Goal: Task Accomplishment & Management: Use online tool/utility

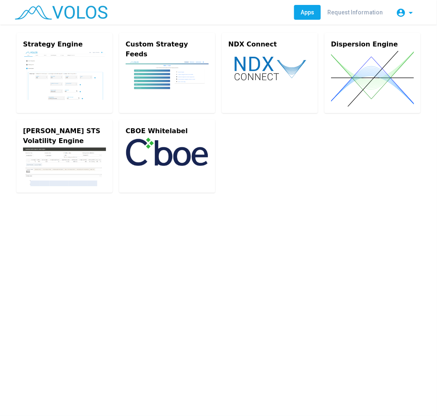
click at [56, 71] on img at bounding box center [64, 75] width 83 height 49
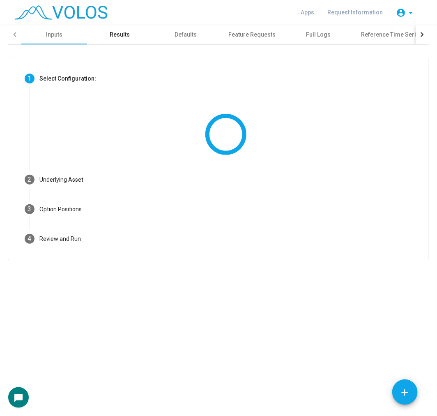
click at [143, 39] on div "Results" at bounding box center [120, 35] width 66 height 20
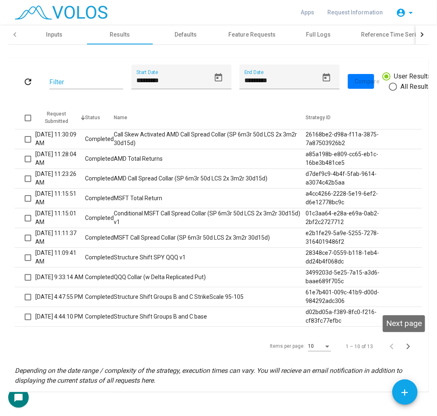
click at [407, 345] on icon "Next page" at bounding box center [407, 345] width 11 height 11
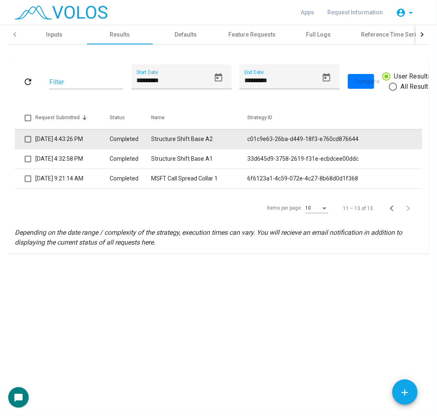
click at [210, 137] on td "Structure Shift Base A2" at bounding box center [199, 139] width 96 height 20
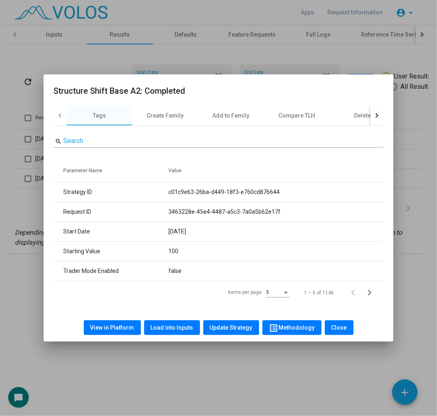
click at [96, 326] on span "View in Platform" at bounding box center [112, 327] width 44 height 7
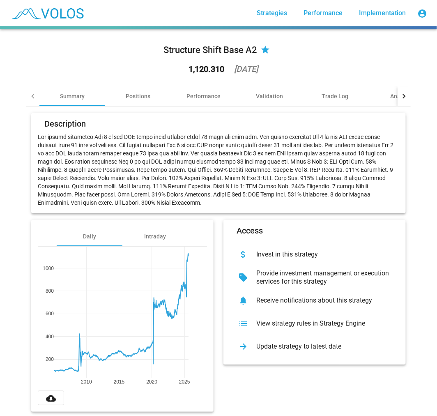
click at [330, 325] on div "View strategy rules in Strategy Engine" at bounding box center [321, 323] width 143 height 8
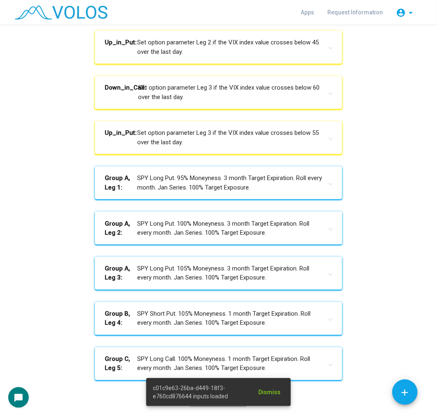
scroll to position [275, 0]
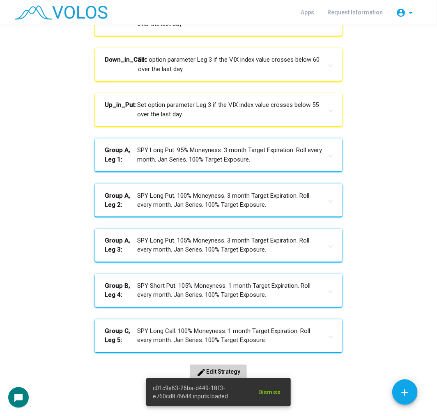
click at [215, 368] on div "c01c9e63-26ba-d449-18f3-e760cd876644 inputs loaded Dismiss" at bounding box center [218, 392] width 164 height 48
click at [220, 368] on span "edit Edit Strategy" at bounding box center [218, 371] width 44 height 7
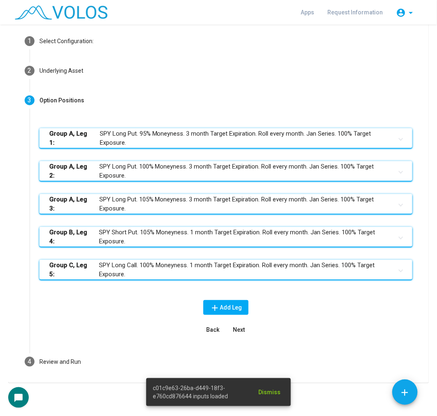
scroll to position [37, 0]
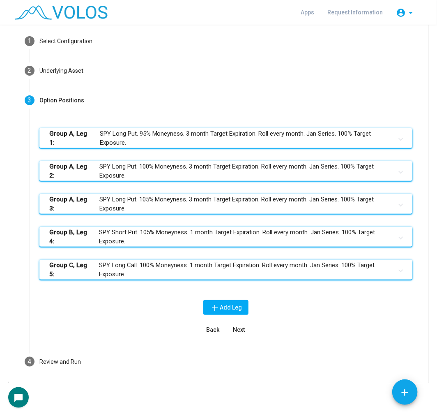
click at [175, 270] on mat-panel-title "Group C, Leg 5: SPY Long Call. 100% Moneyness. 1 month Target Expiration. Roll …" at bounding box center [220, 269] width 343 height 18
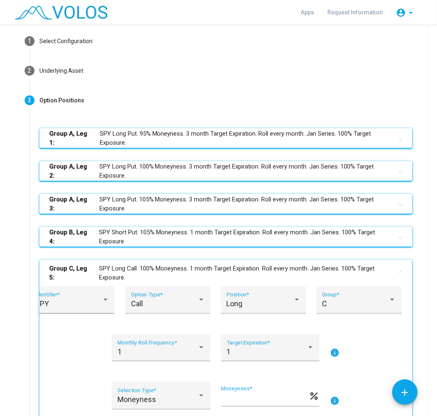
click at [174, 242] on mat-panel-title "Group B, Leg 4: SPY Short Put. 105% Moneyness. 1 month Target Expiration. Roll …" at bounding box center [220, 236] width 343 height 18
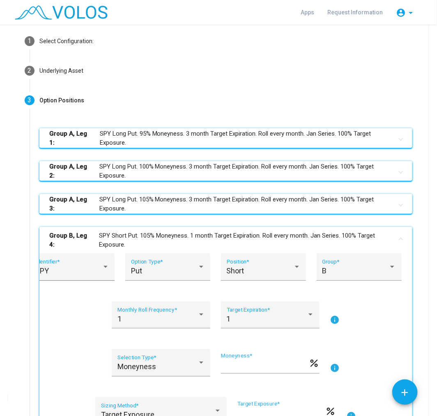
click at [179, 198] on mat-panel-title "Group A, Leg 3: SPY Long Put. 105% Moneyness. 3 month Target Expiration. Roll e…" at bounding box center [220, 204] width 343 height 18
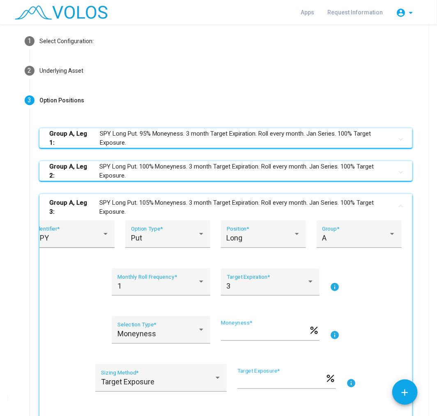
click at [183, 161] on mat-expansion-panel-header "Group A, Leg 2: SPY Long Put. 100% Moneyness. 3 month Target Expiration. Roll e…" at bounding box center [225, 171] width 373 height 20
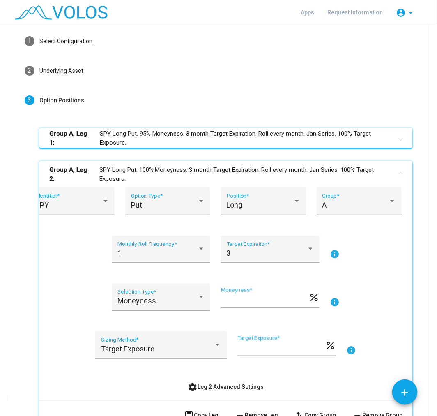
click at [183, 137] on mat-panel-title "Group A, Leg 1: SPY Long Put. 95% Moneyness. 3 month Target Expiration. Roll ev…" at bounding box center [220, 138] width 343 height 18
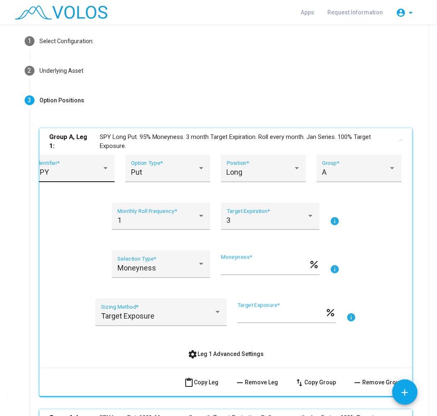
click at [88, 163] on div "SPY Identifier *" at bounding box center [72, 171] width 74 height 22
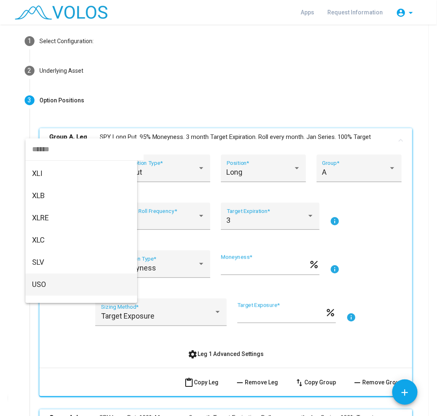
scroll to position [684, 0]
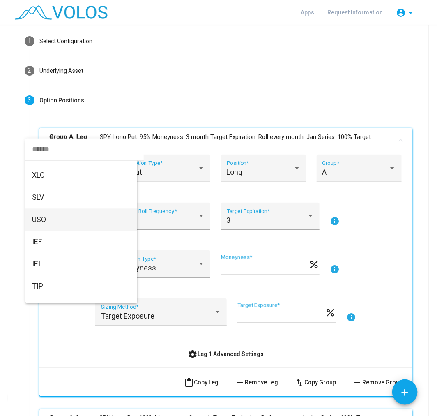
click at [68, 216] on span "USO" at bounding box center [81, 219] width 99 height 22
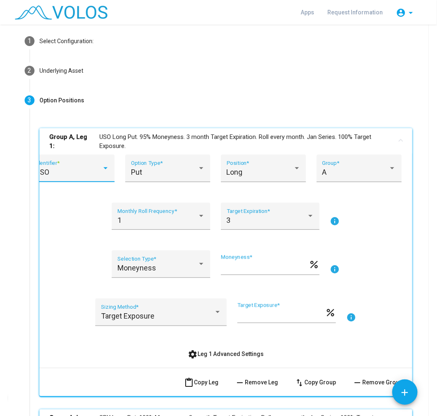
click at [96, 142] on mat-panel-title "Group A, Leg 1: USO Long Put. 95% Moneyness. 3 month Target Expiration. Roll ev…" at bounding box center [220, 141] width 343 height 18
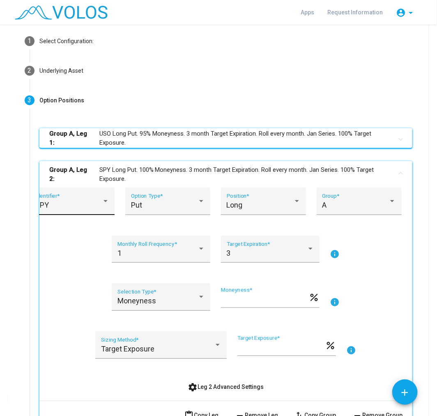
click at [78, 202] on div "SPY" at bounding box center [68, 205] width 67 height 8
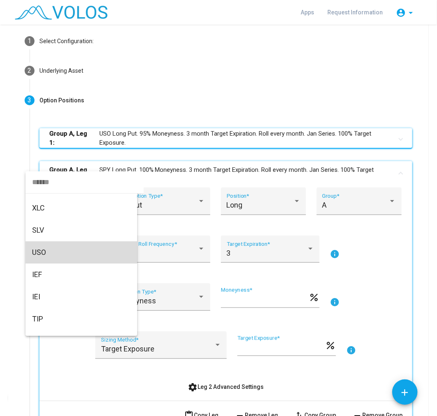
click at [58, 252] on span "USO" at bounding box center [81, 252] width 99 height 22
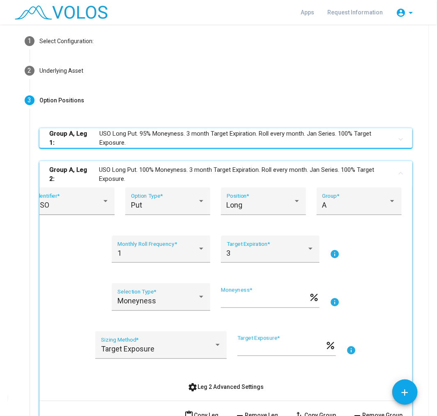
click at [107, 175] on mat-panel-title "Group A, Leg 2: USO Long Put. 100% Moneyness. 3 month Target Expiration. Roll e…" at bounding box center [220, 174] width 343 height 18
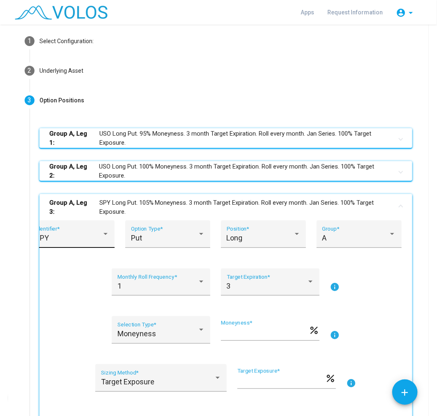
click at [90, 232] on div "SPY Identifier *" at bounding box center [72, 237] width 74 height 22
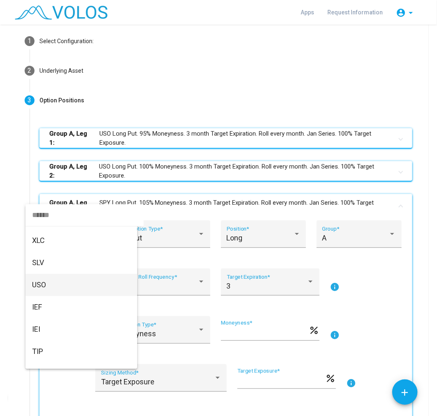
click at [73, 291] on span "USO" at bounding box center [81, 285] width 99 height 22
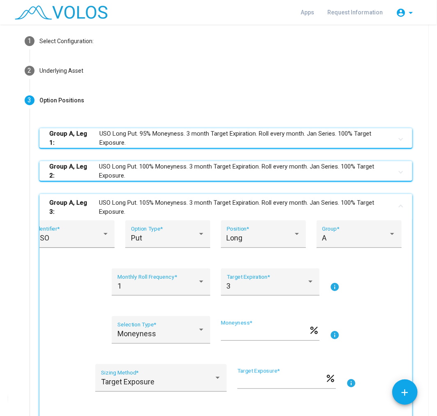
click at [126, 205] on mat-panel-title "Group A, Leg 3: USO Long Put. 105% Moneyness. 3 month Target Expiration. Roll e…" at bounding box center [220, 207] width 343 height 18
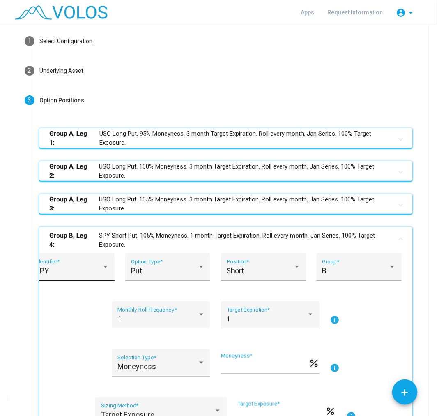
click at [76, 264] on div "SPY Identifier *" at bounding box center [72, 270] width 74 height 22
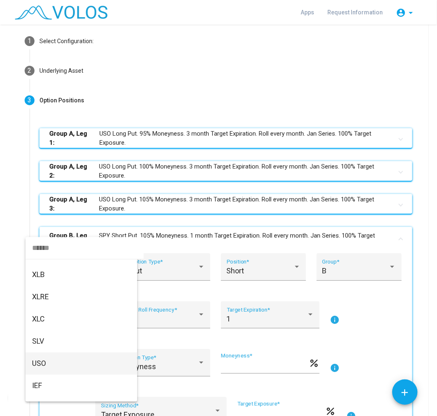
click at [62, 358] on span "USO" at bounding box center [81, 363] width 99 height 22
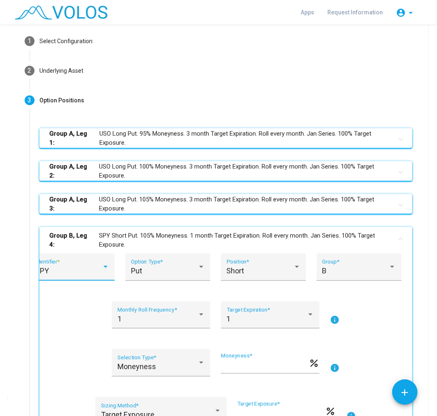
scroll to position [671, 0]
click at [117, 239] on mat-panel-title "Group B, Leg 4: USO Short Put. 105% Moneyness. 1 month Target Expiration. Roll …" at bounding box center [220, 240] width 343 height 18
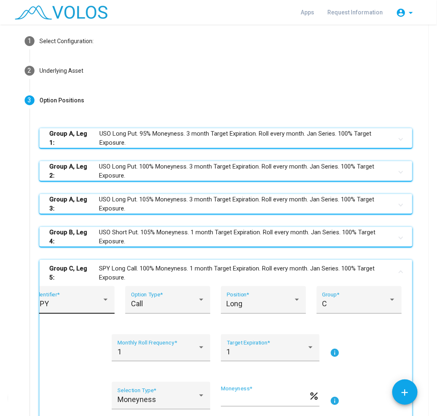
click at [88, 305] on div "SPY" at bounding box center [68, 303] width 67 height 8
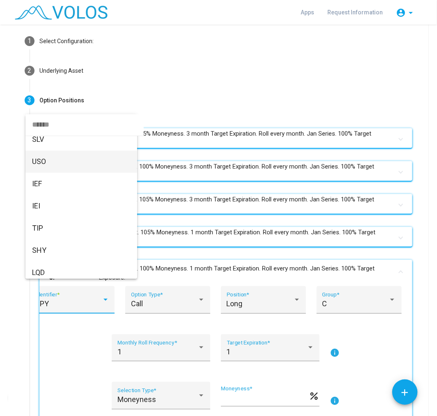
scroll to position [684, 0]
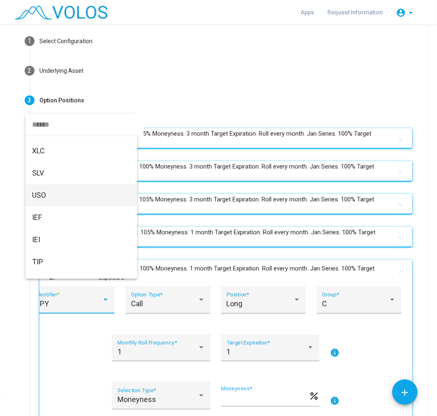
click at [44, 195] on span "USO" at bounding box center [81, 195] width 99 height 22
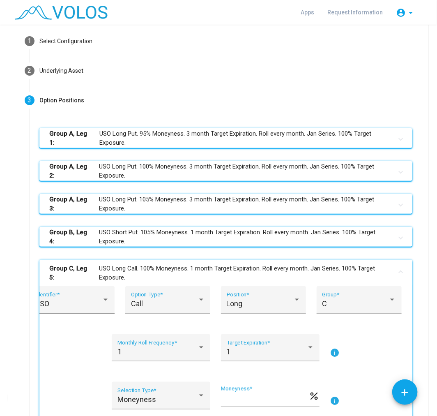
click at [134, 274] on mat-panel-title "Group C, Leg 5: USO Long Call. 100% Moneyness. 1 month Target Expiration. Roll …" at bounding box center [220, 273] width 343 height 18
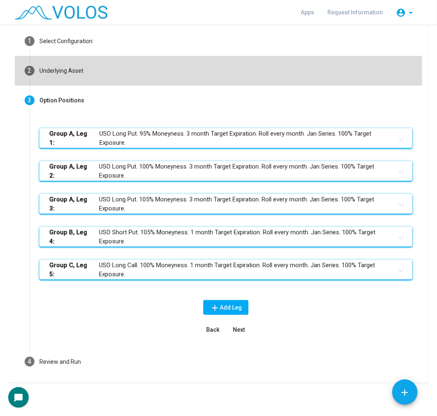
click at [153, 77] on mat-step-header "2 Underlying Asset" at bounding box center [218, 71] width 407 height 30
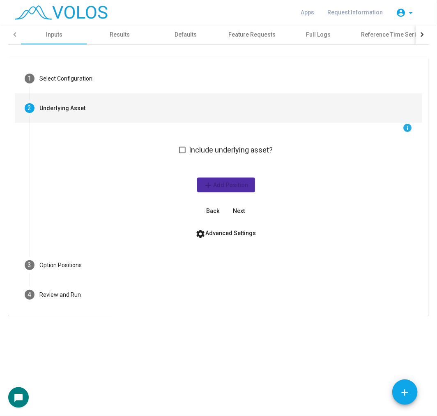
drag, startPoint x: 227, startPoint y: 229, endPoint x: 227, endPoint y: 238, distance: 9.5
click at [227, 230] on span "settings Advanced Settings" at bounding box center [226, 233] width 60 height 7
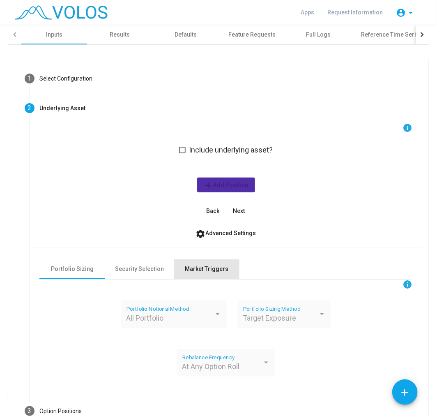
click at [206, 265] on div "Market Triggers" at bounding box center [207, 268] width 44 height 9
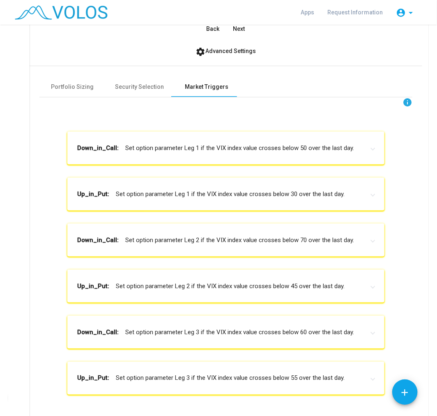
scroll to position [182, 0]
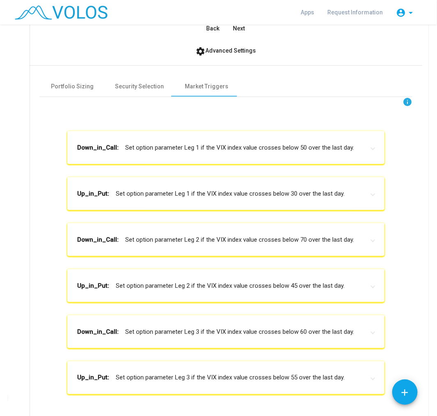
click at [281, 149] on mat-panel-title "Down_in_Call: Set option parameter Leg 1 if the VIX index value crosses below 5…" at bounding box center [220, 147] width 287 height 9
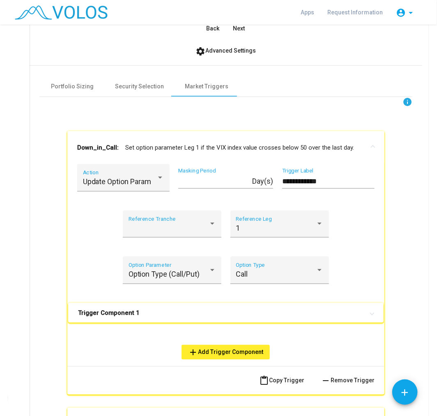
click at [234, 146] on mat-panel-title "Down_in_Call: Set option parameter Leg 1 if the VIX index value crosses below 5…" at bounding box center [220, 147] width 287 height 9
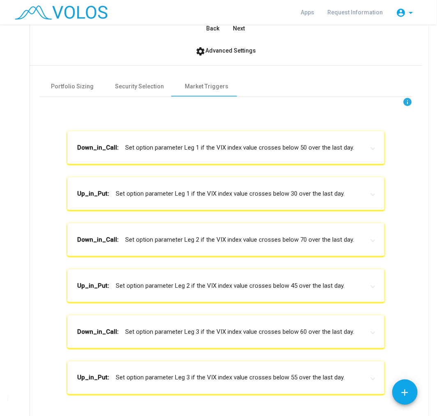
click at [219, 51] on span "settings Advanced Settings" at bounding box center [226, 50] width 60 height 7
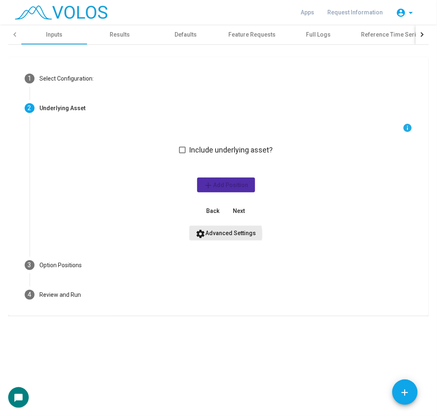
scroll to position [0, 0]
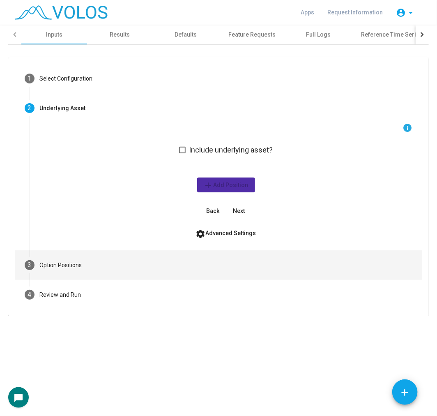
click at [129, 264] on mat-step-header "3 Option Positions" at bounding box center [218, 265] width 407 height 30
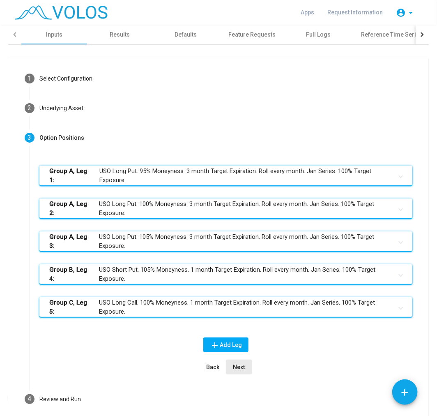
click at [233, 364] on span "Next" at bounding box center [239, 366] width 12 height 7
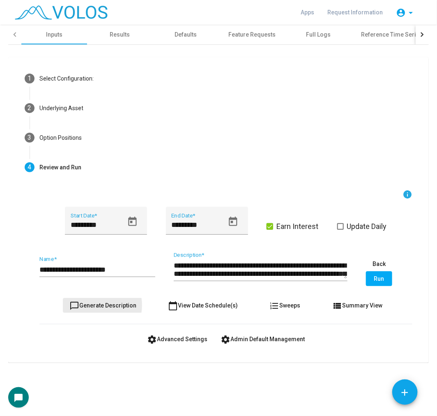
click at [95, 305] on span "chat_bubble_outline Generate Description" at bounding box center [102, 305] width 67 height 7
type textarea "**********"
click at [121, 269] on input "**********" at bounding box center [97, 269] width 116 height 8
click at [130, 221] on icon "Open calendar" at bounding box center [132, 220] width 8 height 9
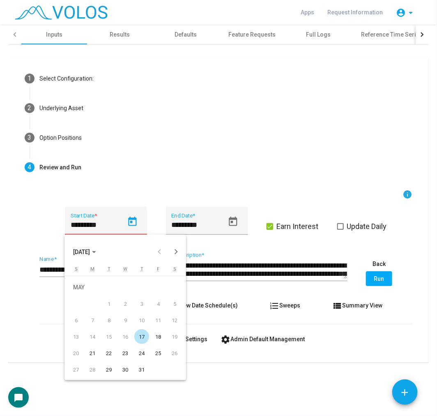
click at [147, 333] on div "17" at bounding box center [141, 336] width 15 height 15
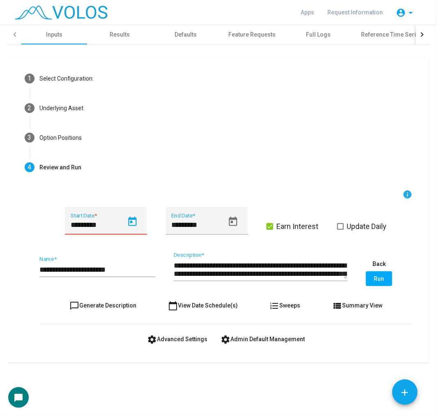
type input "*********"
click at [130, 274] on div "**********" at bounding box center [97, 266] width 116 height 21
click at [114, 267] on input "**********" at bounding box center [97, 269] width 116 height 8
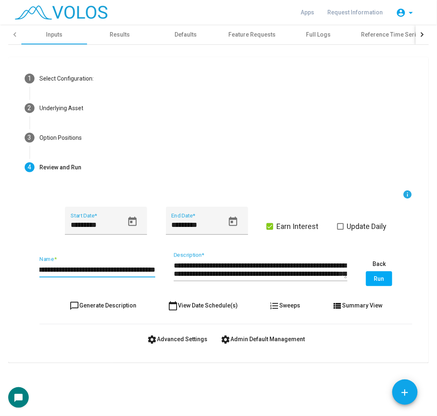
click at [121, 271] on input "**********" at bounding box center [97, 269] width 116 height 8
type input "**********"
click at [114, 306] on span "chat_bubble_outline Generate Description" at bounding box center [102, 305] width 67 height 7
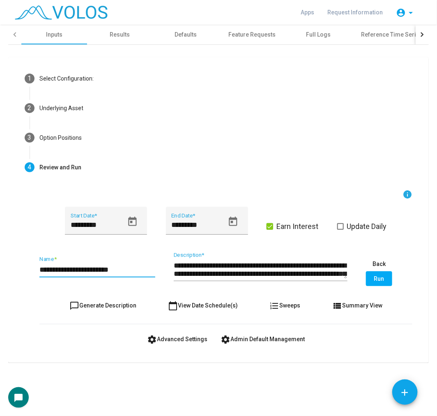
click at [89, 267] on input "**********" at bounding box center [97, 269] width 116 height 8
click at [140, 270] on input "**********" at bounding box center [97, 269] width 116 height 8
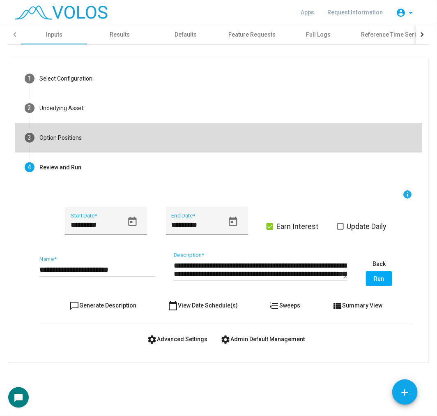
click at [89, 138] on mat-step-header "3 Option Positions" at bounding box center [218, 138] width 407 height 30
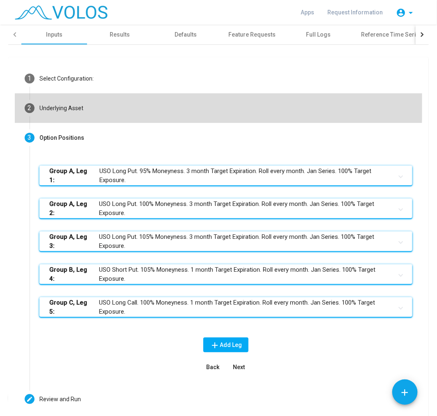
click at [118, 106] on mat-step-header "2 Underlying Asset" at bounding box center [218, 108] width 407 height 30
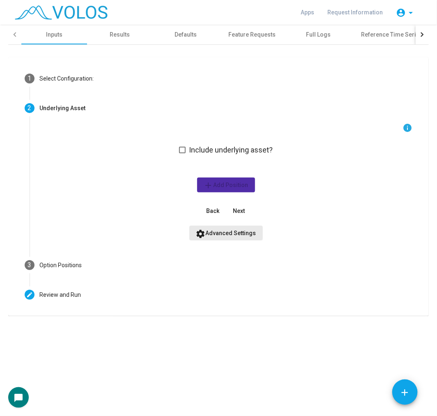
click at [232, 227] on button "settings Advanced Settings" at bounding box center [225, 232] width 73 height 15
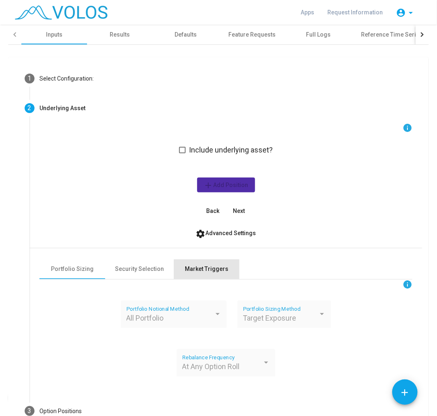
click at [222, 269] on div "Market Triggers" at bounding box center [207, 269] width 66 height 20
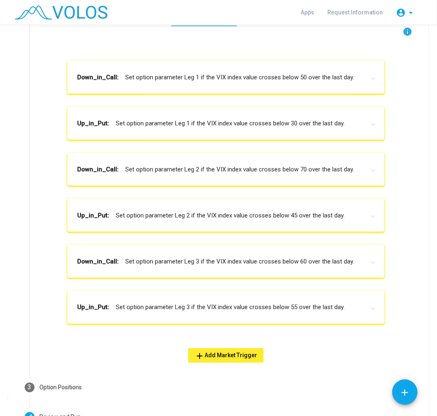
scroll to position [273, 0]
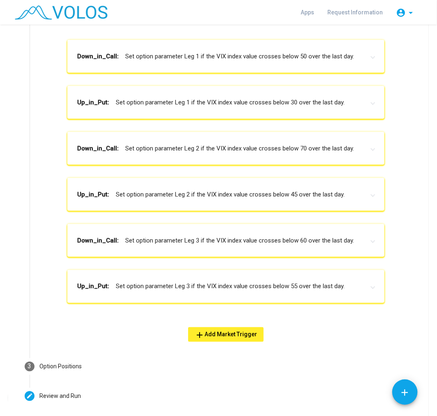
click at [264, 290] on mat-panel-title "Up_in_Put: Set option parameter Leg 3 if the VIX index value crosses below 55 o…" at bounding box center [220, 286] width 287 height 9
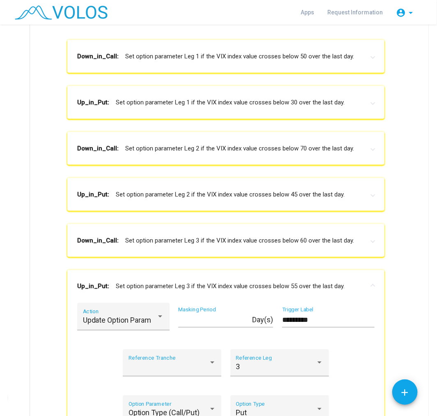
click at [244, 240] on mat-panel-title "Down_in_Call: Set option parameter Leg 3 if the VIX index value crosses below 6…" at bounding box center [220, 240] width 287 height 9
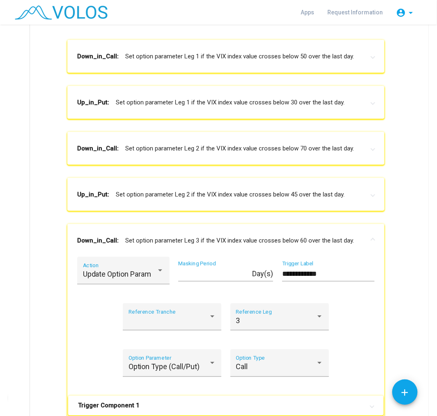
click at [239, 192] on mat-panel-title "Up_in_Put: Set option parameter Leg 2 if the VIX index value crosses below 45 o…" at bounding box center [220, 194] width 287 height 9
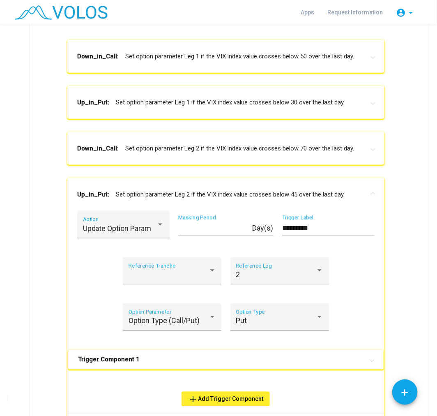
click at [239, 148] on mat-panel-title "Down_in_Call: Set option parameter Leg 2 if the VIX index value crosses below 7…" at bounding box center [220, 148] width 287 height 9
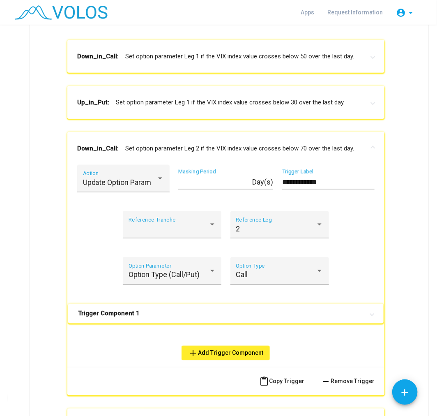
click at [241, 99] on mat-panel-title "Up_in_Put: Set option parameter Leg 1 if the VIX index value crosses below 30 o…" at bounding box center [220, 102] width 287 height 9
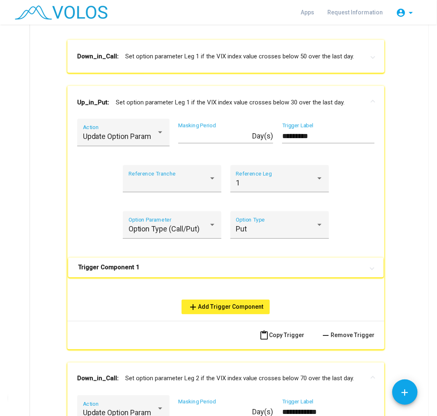
click at [249, 63] on mat-expansion-panel-header "Down_in_Call: Set option parameter Leg 1 if the VIX index value crosses below 5…" at bounding box center [225, 56] width 317 height 33
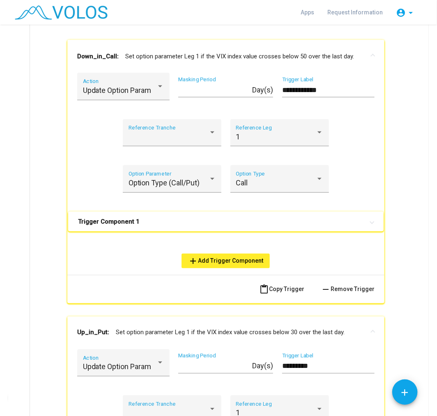
click at [188, 224] on mat-expansion-panel-header "Trigger Component 1" at bounding box center [225, 221] width 315 height 20
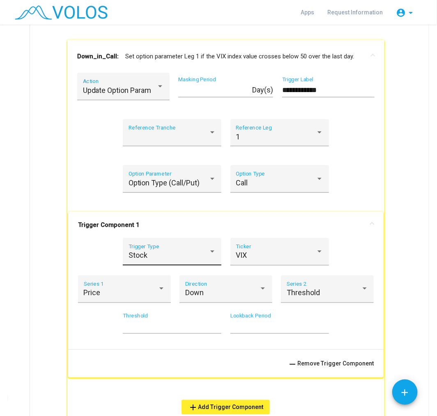
click at [191, 258] on div "Stock" at bounding box center [169, 255] width 80 height 8
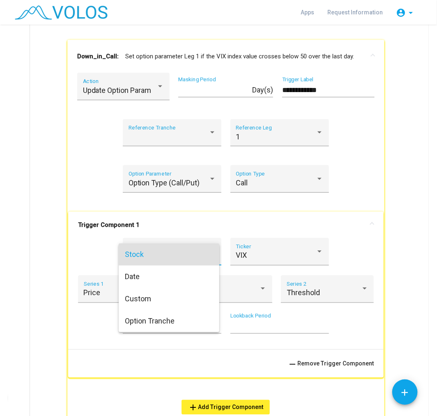
click at [191, 258] on span "Stock" at bounding box center [168, 254] width 87 height 22
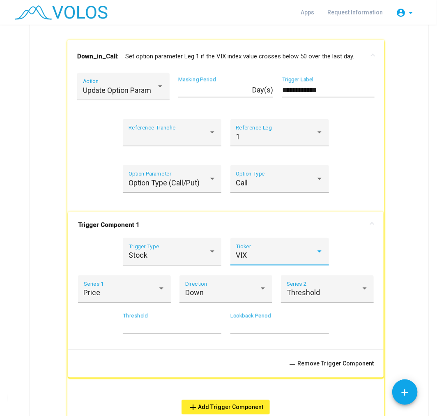
click at [274, 251] on div "VIX" at bounding box center [276, 255] width 80 height 8
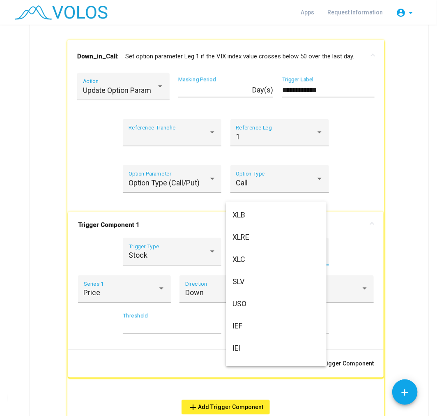
scroll to position [686, 0]
click at [262, 250] on span "USO" at bounding box center [275, 258] width 87 height 22
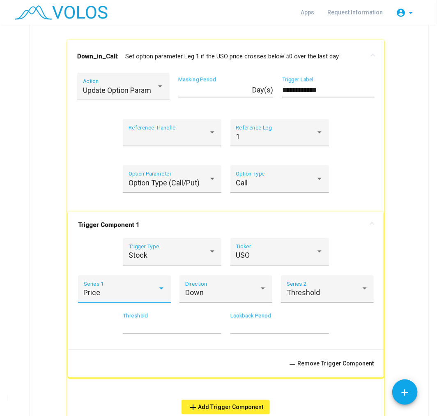
click at [138, 290] on div "Price" at bounding box center [121, 293] width 74 height 8
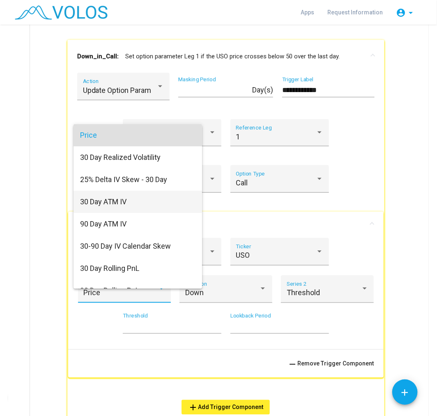
click at [156, 192] on span "30 Day ATM IV" at bounding box center [137, 202] width 115 height 22
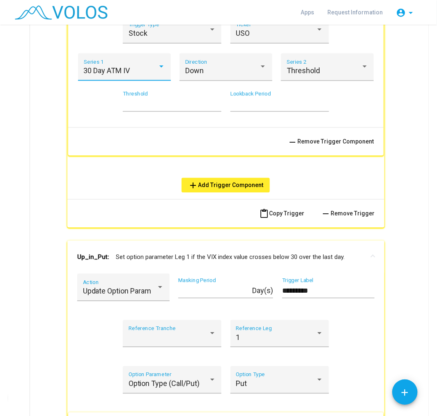
scroll to position [502, 0]
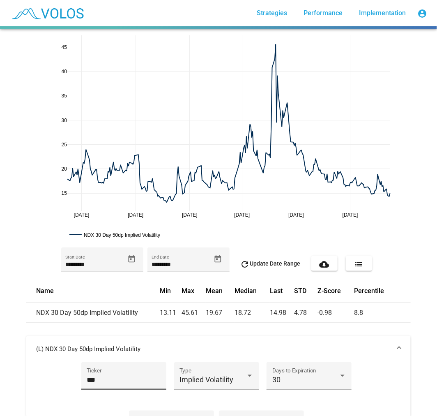
click at [108, 384] on div "*** Ticker" at bounding box center [124, 378] width 74 height 22
click at [101, 391] on div "*** Ticker" at bounding box center [123, 380] width 85 height 37
click at [90, 380] on input "***" at bounding box center [124, 379] width 74 height 8
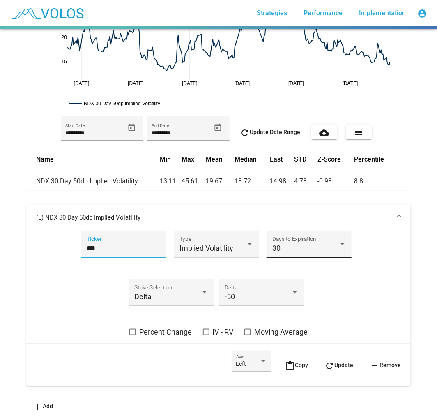
scroll to position [137, 0]
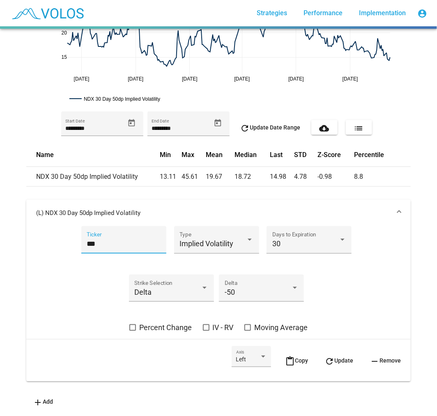
type input "***"
click at [342, 350] on button "refresh Update" at bounding box center [339, 360] width 42 height 29
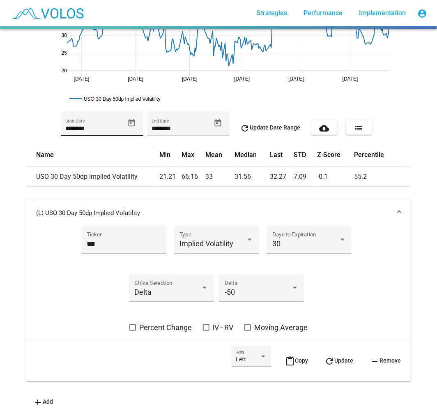
click at [120, 122] on div "********* Start Date" at bounding box center [94, 127] width 59 height 17
click at [127, 122] on icon "Open calendar" at bounding box center [131, 123] width 9 height 9
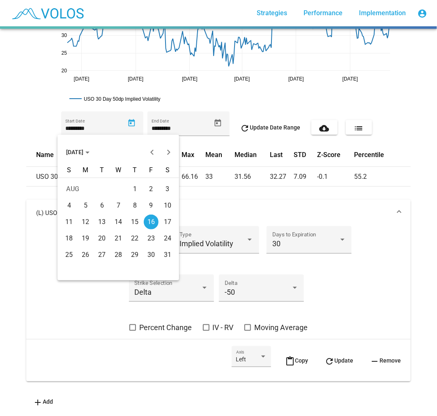
click at [68, 146] on button "AUG 2024" at bounding box center [78, 152] width 37 height 16
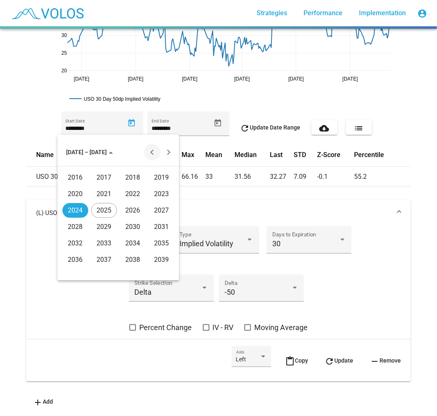
click at [153, 150] on button "Previous 20 years" at bounding box center [152, 152] width 16 height 16
click at [154, 226] on div "2007" at bounding box center [162, 226] width 26 height 15
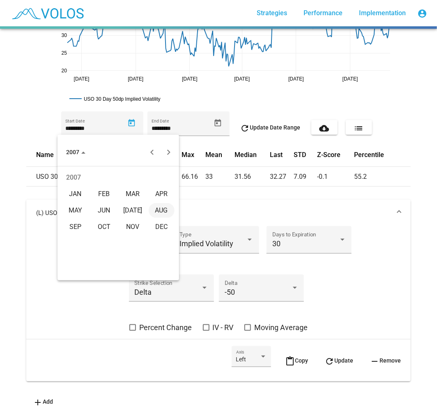
click at [79, 194] on div "JAN" at bounding box center [75, 193] width 26 height 15
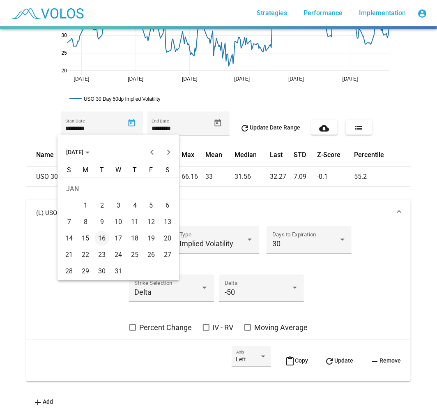
click at [93, 200] on td "1" at bounding box center [85, 205] width 16 height 16
type input "********"
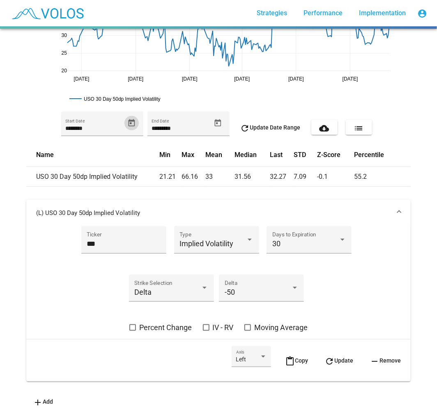
click at [97, 213] on mat-panel-title "(L) USO 30 Day 50dp Implied Volatility" at bounding box center [213, 213] width 355 height 8
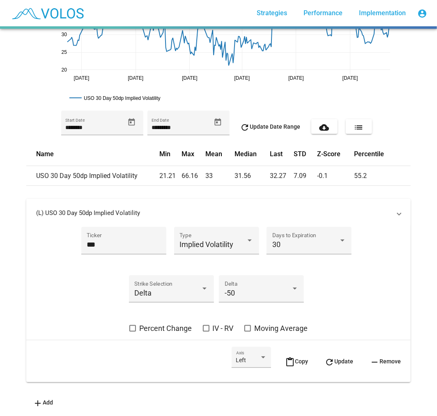
scroll to position [0, 0]
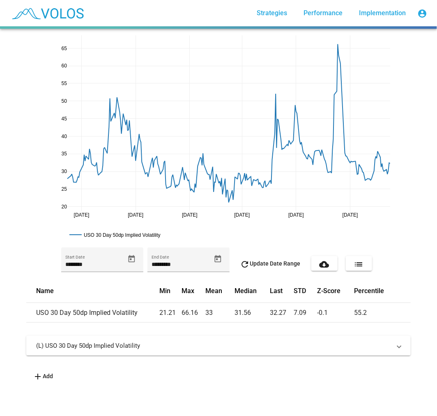
click at [273, 255] on div "******** Start Date ********* End Date refresh Update Date Range cloud_download…" at bounding box center [218, 263] width 384 height 32
click at [273, 260] on span "refresh Update Date Range" at bounding box center [270, 263] width 60 height 7
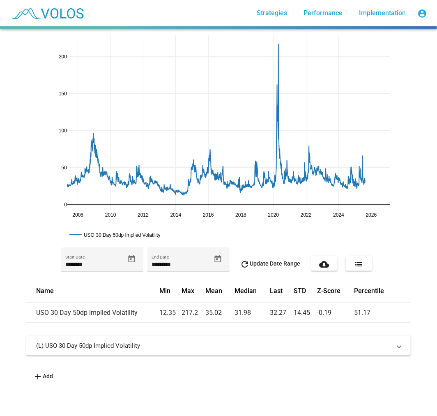
drag, startPoint x: 390, startPoint y: 218, endPoint x: 364, endPoint y: 210, distance: 27.9
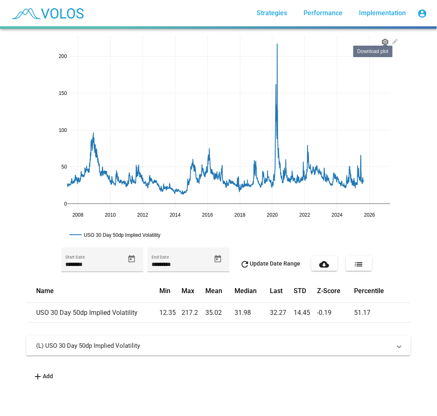
click at [382, 40] on icon at bounding box center [385, 41] width 7 height 7
click at [109, 341] on mat-panel-title "(L) USO 30 Day 50dp Implied Volatility" at bounding box center [213, 345] width 355 height 8
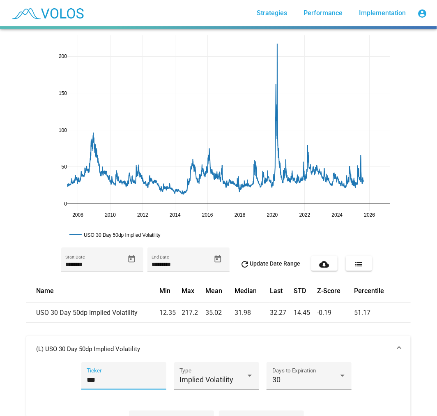
click at [93, 377] on input "***" at bounding box center [124, 379] width 74 height 8
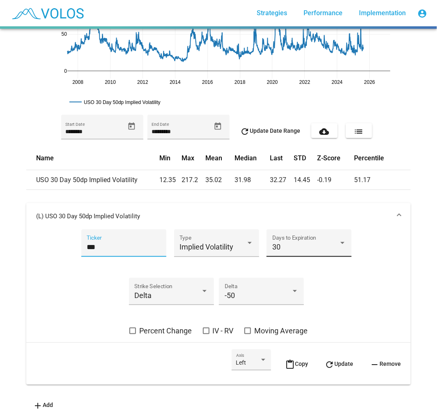
scroll to position [142, 0]
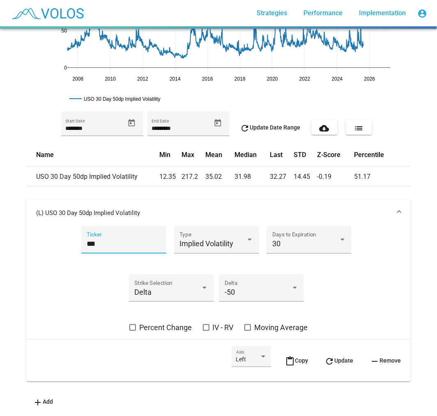
click at [91, 243] on div "*** Ticker" at bounding box center [124, 243] width 74 height 22
click at [326, 357] on mat-icon "refresh" at bounding box center [329, 361] width 10 height 10
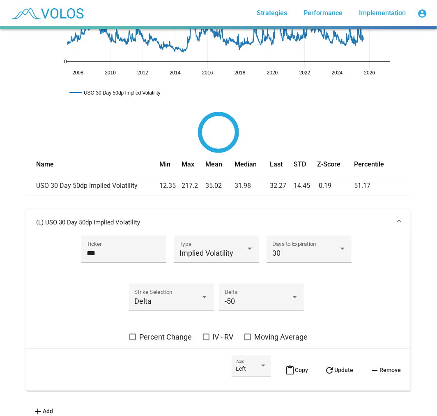
click at [316, 210] on mat-expansion-panel-header "(L) USO 30 Day 50dp Implied Volatility" at bounding box center [218, 222] width 384 height 26
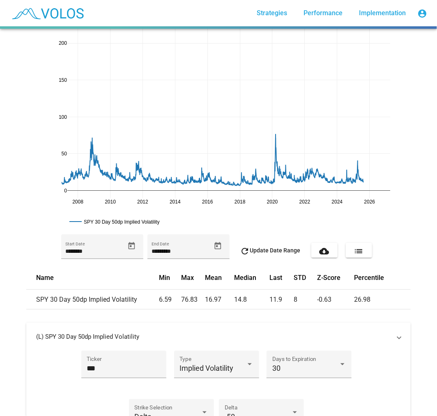
scroll to position [0, 0]
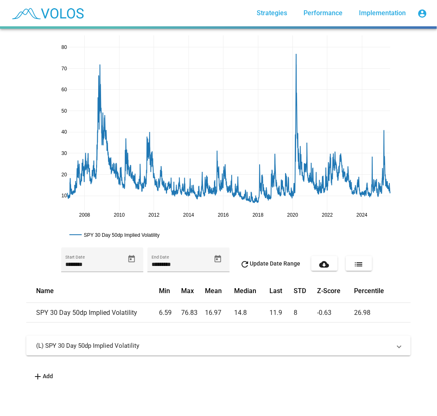
drag, startPoint x: 59, startPoint y: 39, endPoint x: 59, endPoint y: 49, distance: 10.3
click at [382, 39] on icon at bounding box center [385, 41] width 7 height 5
click at [64, 351] on mat-expansion-panel-header "(L) SPY 30 Day 50dp Implied Volatility" at bounding box center [218, 345] width 384 height 20
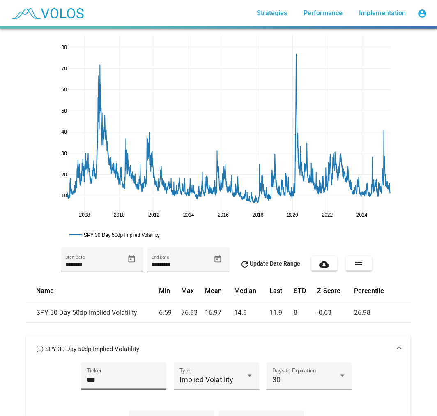
click at [87, 385] on div "*** Ticker" at bounding box center [124, 378] width 74 height 22
click at [87, 379] on input "***" at bounding box center [124, 379] width 74 height 8
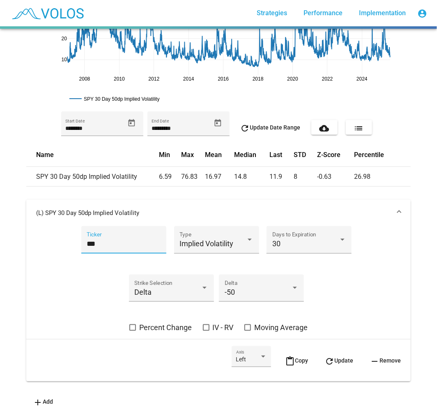
scroll to position [142, 0]
click at [338, 357] on span "refresh Update" at bounding box center [338, 360] width 29 height 7
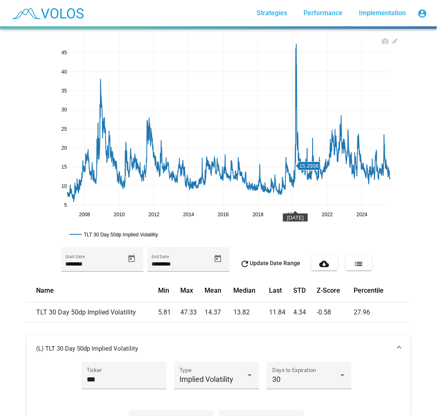
scroll to position [0, 0]
click at [382, 43] on icon at bounding box center [385, 41] width 7 height 5
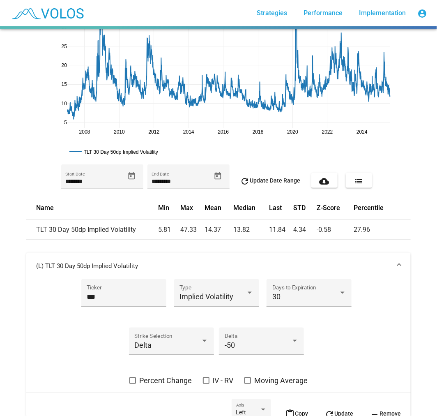
scroll to position [91, 0]
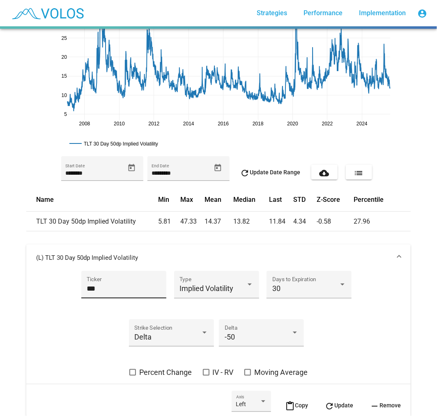
click at [122, 285] on input "***" at bounding box center [124, 288] width 74 height 8
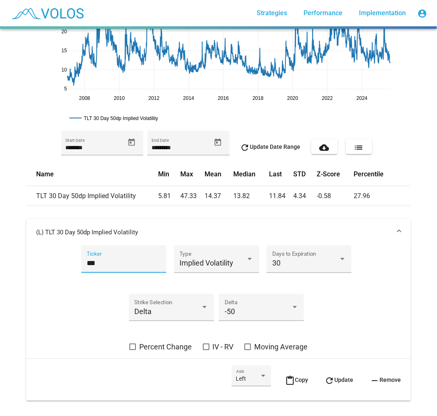
scroll to position [142, 0]
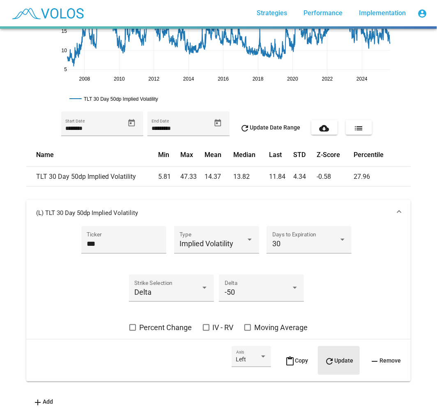
click at [334, 357] on span "refresh Update" at bounding box center [338, 360] width 29 height 7
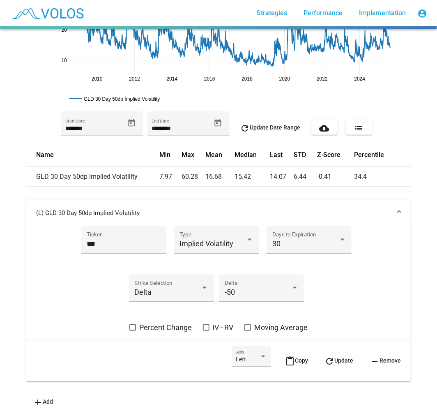
click at [216, 209] on mat-panel-title "(L) GLD 30 Day 50dp Implied Volatility" at bounding box center [213, 213] width 355 height 8
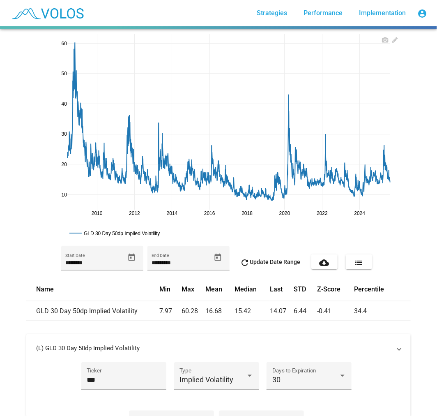
scroll to position [0, 0]
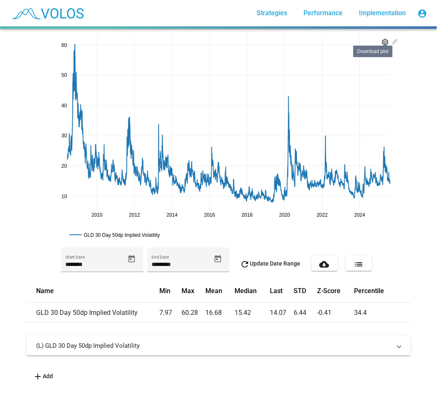
click at [382, 38] on icon at bounding box center [385, 41] width 7 height 7
click at [95, 342] on mat-panel-title "(L) GLD 30 Day 50dp Implied Volatility" at bounding box center [213, 345] width 355 height 8
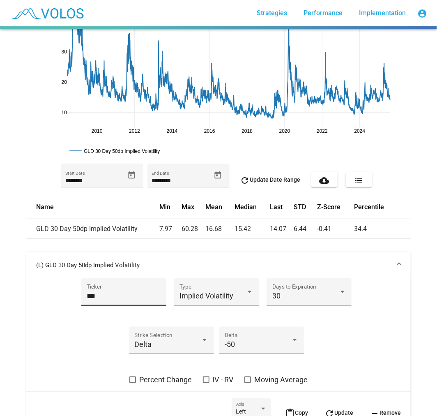
scroll to position [91, 0]
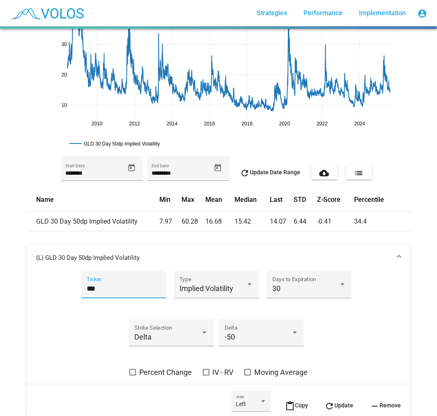
click at [106, 286] on input "***" at bounding box center [124, 288] width 74 height 8
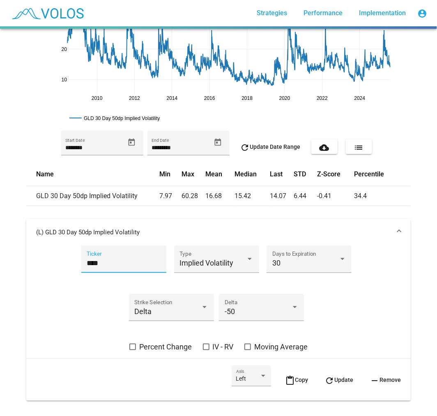
scroll to position [142, 0]
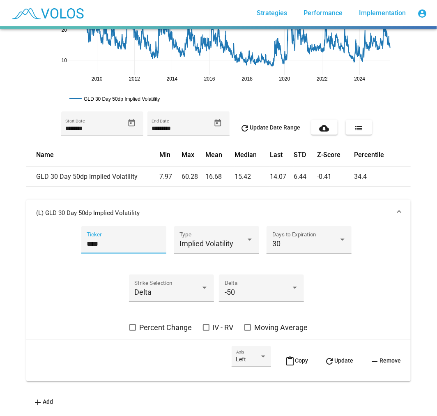
click at [350, 349] on button "refresh Update" at bounding box center [339, 360] width 42 height 29
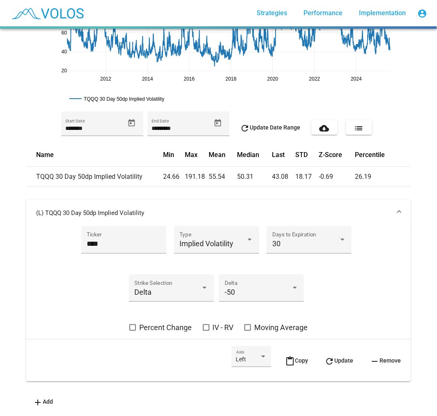
click at [212, 209] on mat-panel-title "(L) TQQQ 30 Day 50dp Implied Volatility" at bounding box center [213, 213] width 355 height 8
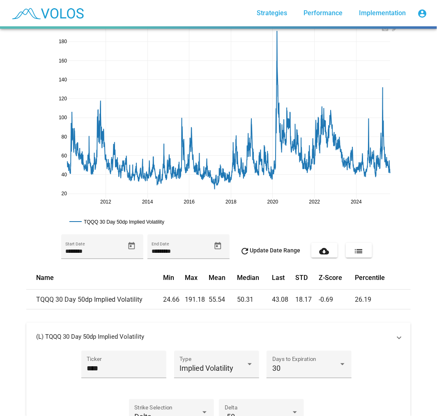
scroll to position [0, 0]
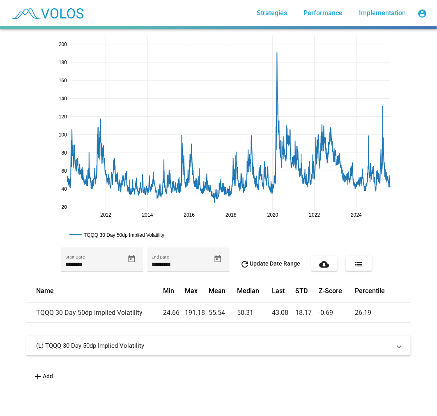
drag, startPoint x: 58, startPoint y: 41, endPoint x: 56, endPoint y: 50, distance: 8.8
click at [382, 42] on icon at bounding box center [385, 41] width 7 height 5
click at [58, 348] on mat-panel-title "(L) TQQQ 30 Day 50dp Implied Volatility" at bounding box center [213, 345] width 355 height 8
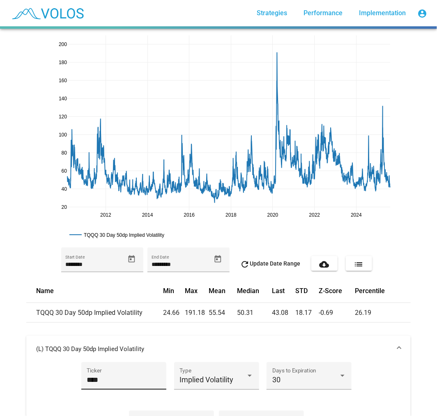
click at [95, 376] on input "****" at bounding box center [124, 379] width 74 height 8
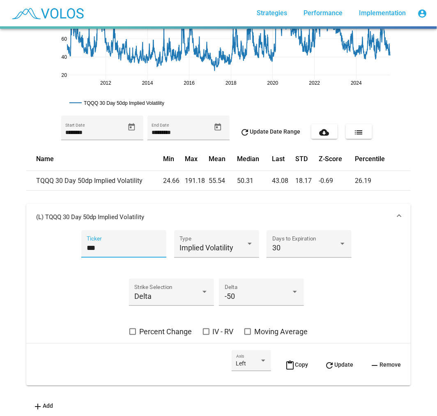
scroll to position [142, 0]
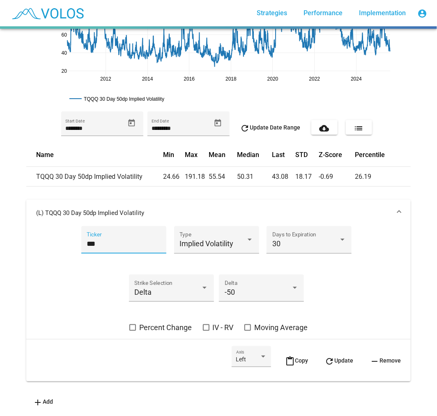
click at [326, 347] on button "refresh Update" at bounding box center [339, 360] width 42 height 29
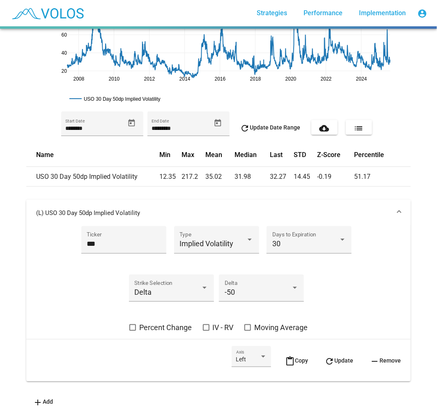
click at [269, 214] on mat-expansion-panel-header "(L) USO 30 Day 50dp Implied Volatility" at bounding box center [218, 213] width 384 height 26
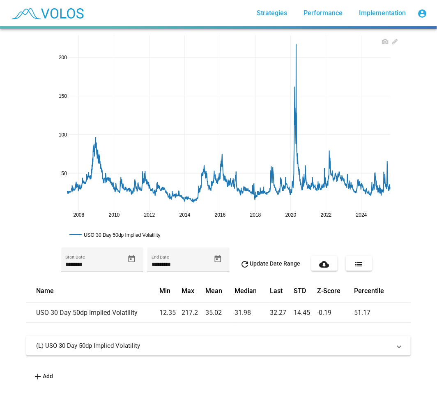
drag, startPoint x: 58, startPoint y: 34, endPoint x: 61, endPoint y: 40, distance: 6.1
click at [60, 39] on div "2008 2010 2012 2014 2016 2018 2020 2022 2024 100 200 50 150 USO 30 Day 50dp Imp…" at bounding box center [218, 209] width 394 height 361
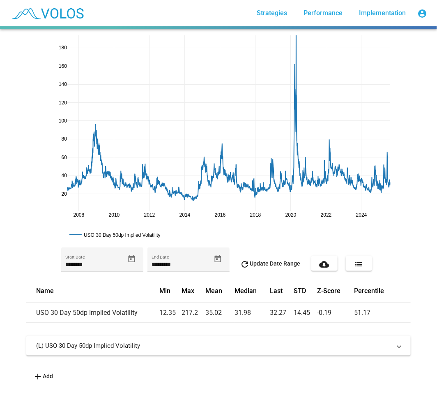
drag, startPoint x: 61, startPoint y: 40, endPoint x: 58, endPoint y: 20, distance: 20.3
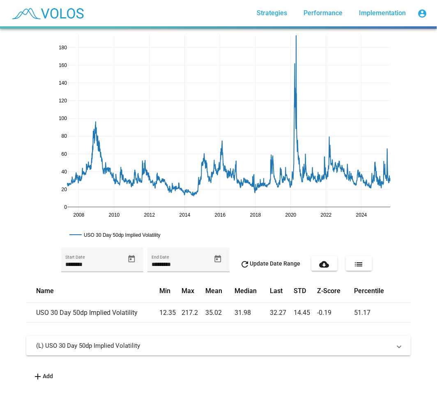
drag, startPoint x: 62, startPoint y: 216, endPoint x: 61, endPoint y: 211, distance: 5.0
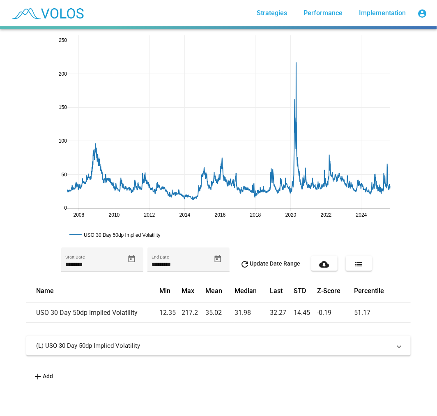
drag, startPoint x: 61, startPoint y: 43, endPoint x: 61, endPoint y: 85, distance: 42.7
click at [382, 40] on icon at bounding box center [385, 41] width 7 height 5
click at [230, 341] on mat-panel-title "(L) USO 30 Day 50dp Implied Volatility" at bounding box center [213, 345] width 355 height 8
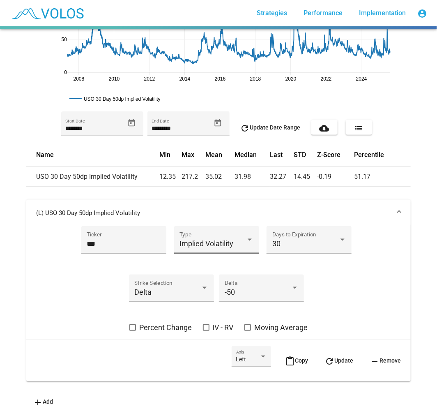
scroll to position [142, 0]
click at [92, 240] on input "***" at bounding box center [124, 243] width 74 height 8
click at [338, 356] on button "refresh Update" at bounding box center [339, 360] width 42 height 29
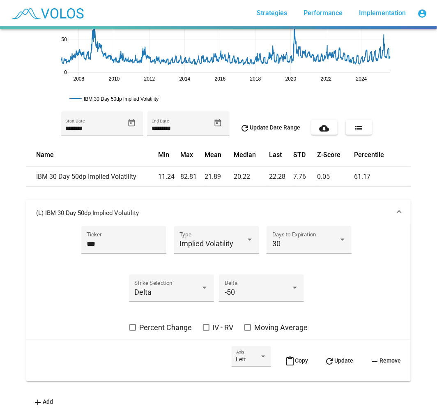
click at [315, 200] on mat-expansion-panel-header "(L) IBM 30 Day 50dp Implied Volatility" at bounding box center [218, 213] width 384 height 26
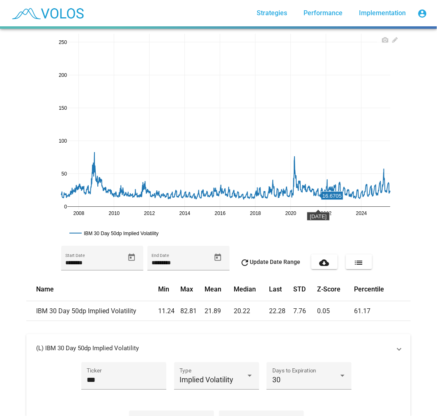
scroll to position [0, 0]
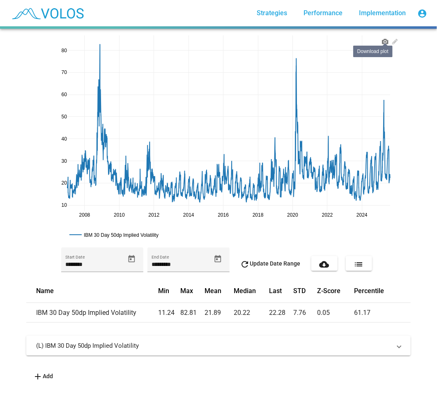
click at [383, 41] on icon at bounding box center [385, 41] width 7 height 7
click at [151, 350] on mat-expansion-panel-header "(L) IBM 30 Day 50dp Implied Volatility" at bounding box center [218, 345] width 384 height 20
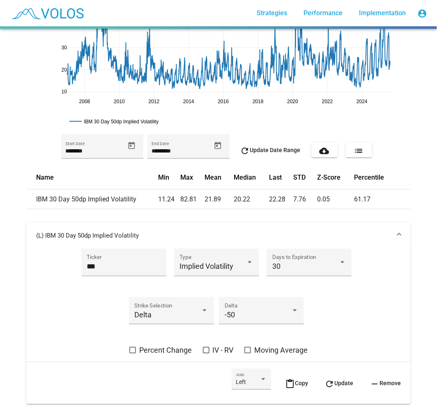
scroll to position [137, 0]
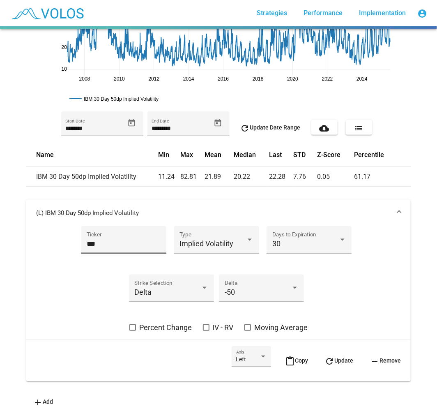
click at [87, 247] on div "*** Ticker" at bounding box center [124, 243] width 74 height 22
click at [87, 241] on input "***" at bounding box center [124, 243] width 74 height 8
click at [342, 359] on span "refresh Update" at bounding box center [338, 360] width 29 height 7
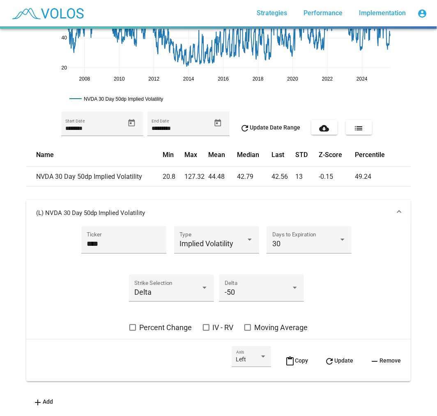
click at [322, 209] on mat-panel-title "(L) NVDA 30 Day 50dp Implied Volatility" at bounding box center [213, 213] width 355 height 8
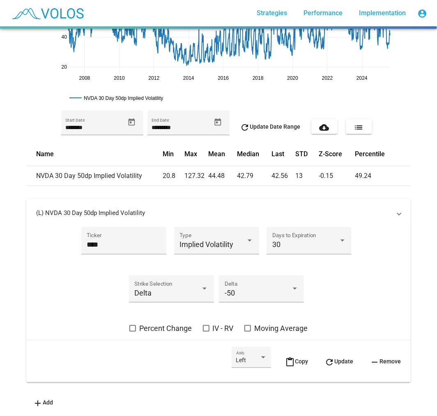
scroll to position [0, 0]
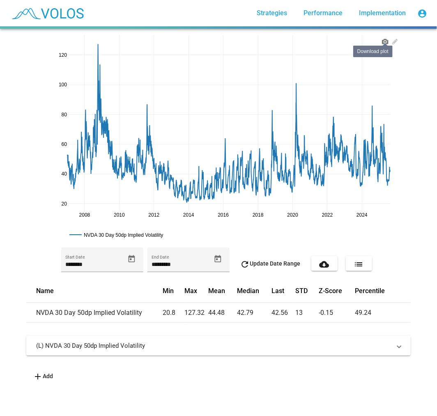
click at [382, 42] on icon at bounding box center [385, 41] width 7 height 5
click at [126, 346] on mat-panel-title "(L) NVDA 30 Day 50dp Implied Volatility" at bounding box center [213, 345] width 355 height 8
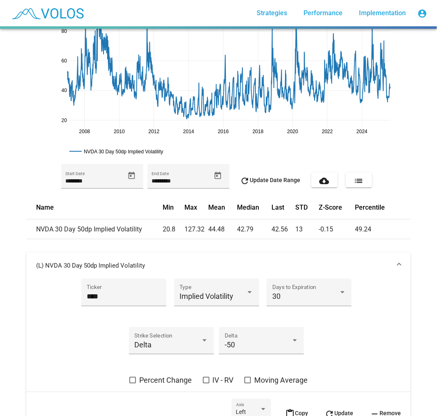
scroll to position [91, 0]
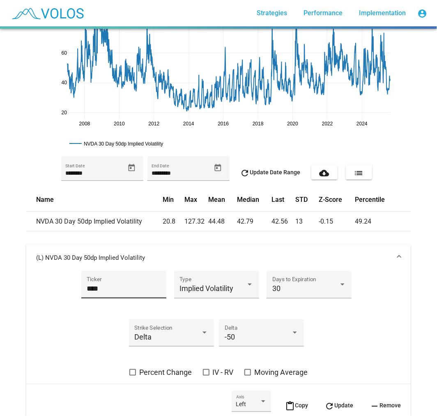
click at [95, 288] on input "****" at bounding box center [124, 288] width 74 height 8
click at [333, 404] on span "refresh Update" at bounding box center [338, 405] width 29 height 7
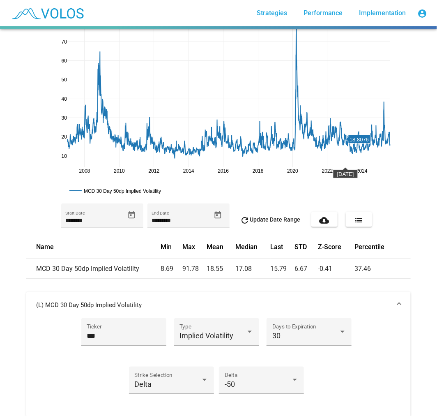
scroll to position [0, 0]
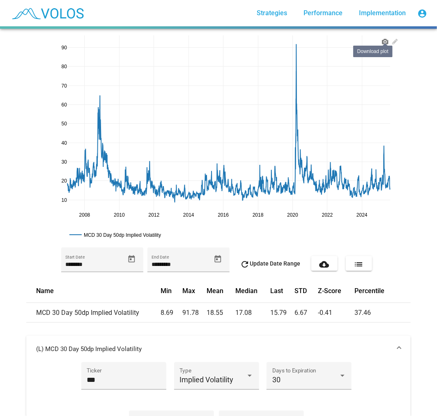
click at [385, 38] on icon at bounding box center [385, 41] width 7 height 7
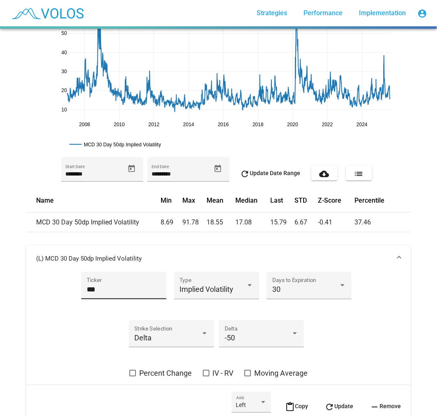
scroll to position [91, 0]
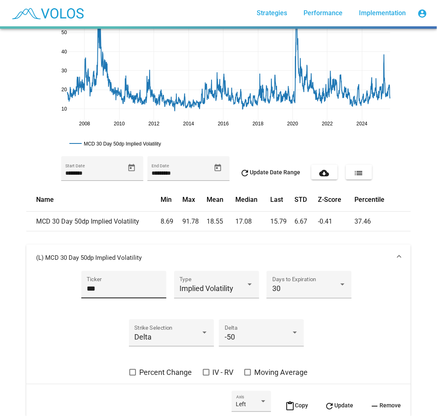
click at [88, 287] on input "***" at bounding box center [124, 288] width 74 height 8
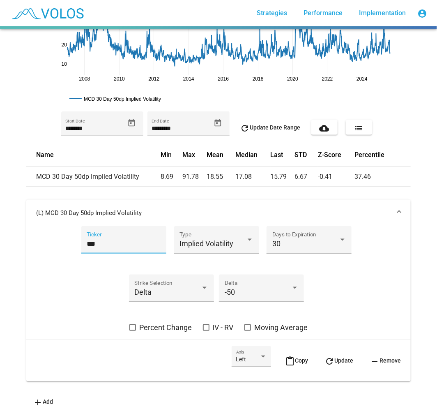
scroll to position [142, 0]
click at [327, 356] on mat-icon "refresh" at bounding box center [329, 361] width 10 height 10
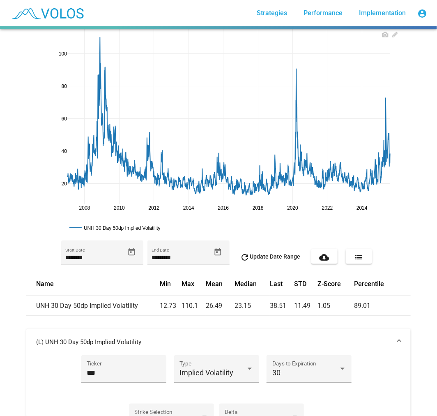
scroll to position [5, 0]
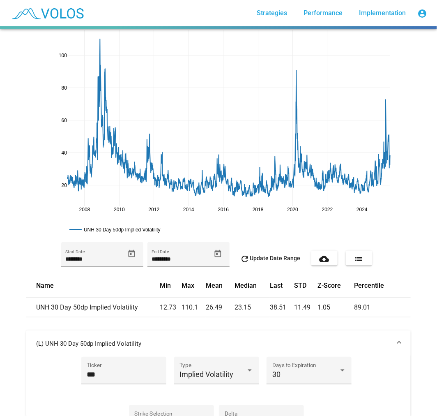
click at [246, 346] on mat-panel-title "(L) UNH 30 Day 50dp Implied Volatility" at bounding box center [213, 343] width 355 height 8
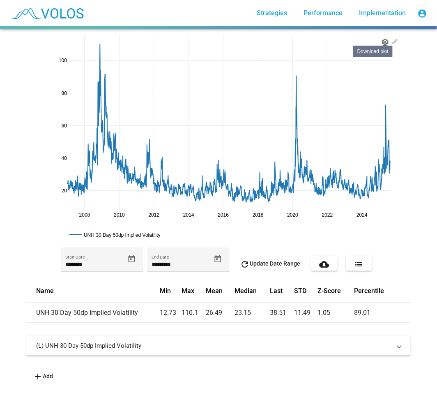
click at [384, 42] on icon at bounding box center [385, 41] width 7 height 5
click at [39, 344] on mat-panel-title "(L) UNH 30 Day 50dp Implied Volatility" at bounding box center [213, 345] width 355 height 8
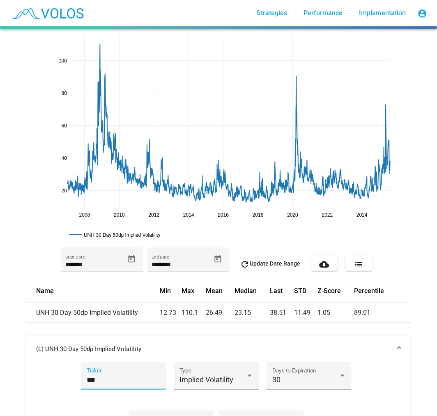
click at [92, 379] on input "***" at bounding box center [124, 379] width 74 height 8
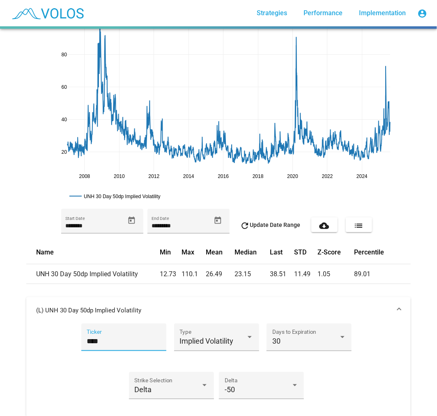
scroll to position [91, 0]
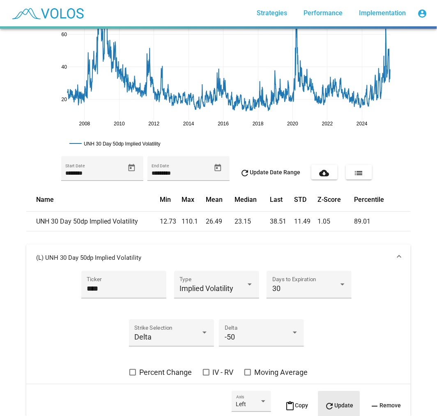
click at [342, 404] on span "refresh Update" at bounding box center [338, 405] width 29 height 7
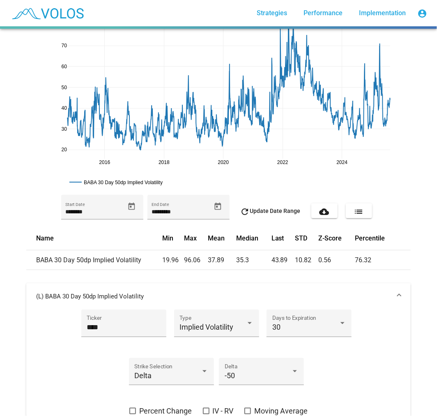
scroll to position [0, 0]
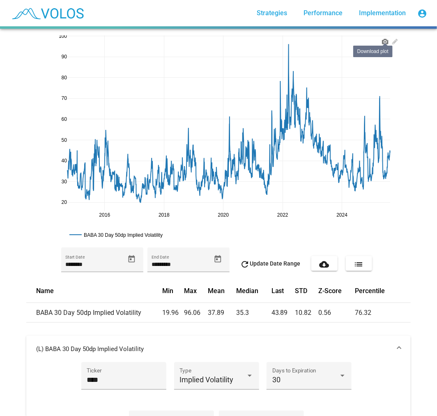
click at [384, 40] on icon at bounding box center [385, 41] width 7 height 7
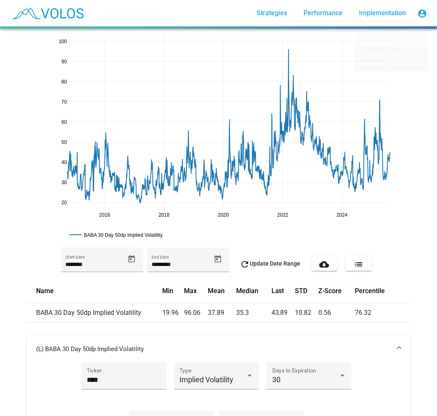
drag, startPoint x: 60, startPoint y: 42, endPoint x: 59, endPoint y: 48, distance: 5.6
click at [384, 41] on icon at bounding box center [385, 41] width 7 height 5
click at [89, 391] on div "**** Ticker" at bounding box center [123, 380] width 85 height 37
click at [96, 376] on input "****" at bounding box center [124, 379] width 74 height 8
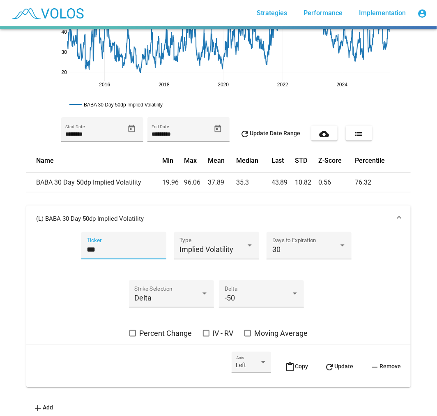
scroll to position [142, 0]
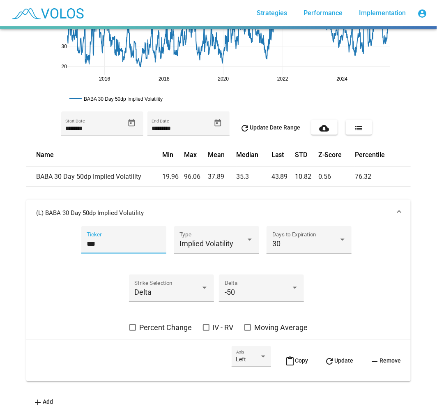
type input "***"
drag, startPoint x: 370, startPoint y: 366, endPoint x: 348, endPoint y: 358, distance: 23.9
click at [368, 367] on button "remove Remove" at bounding box center [385, 360] width 44 height 29
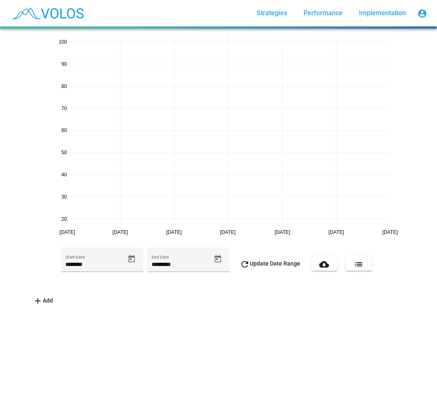
click at [41, 302] on span "add Add" at bounding box center [43, 300] width 20 height 7
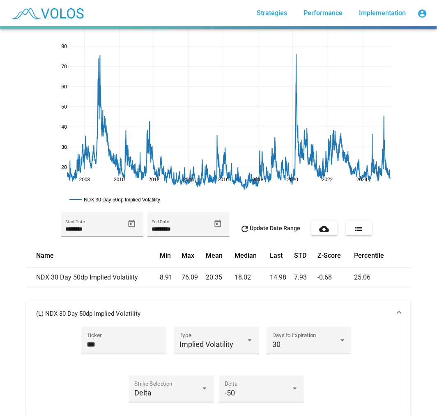
scroll to position [46, 0]
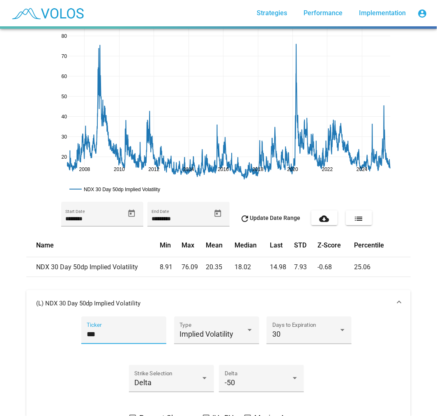
click at [89, 334] on input "***" at bounding box center [124, 334] width 74 height 8
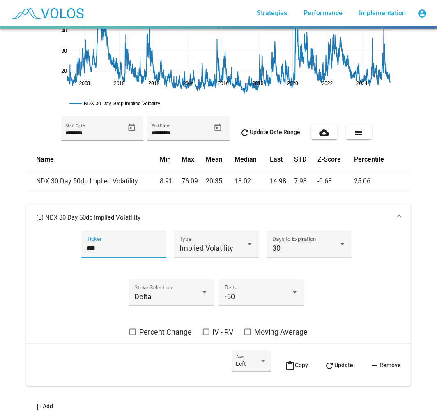
scroll to position [142, 0]
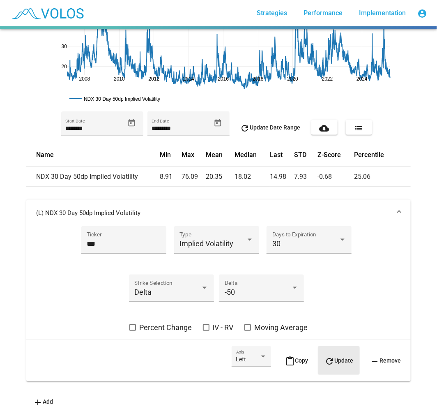
click at [339, 357] on span "refresh Update" at bounding box center [338, 360] width 29 height 7
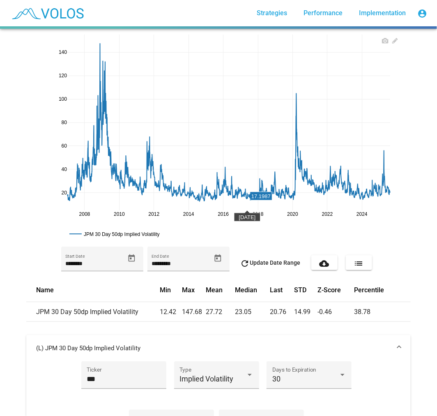
scroll to position [0, 0]
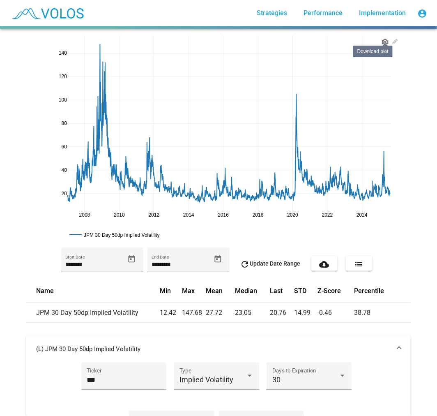
click at [382, 41] on icon at bounding box center [385, 41] width 7 height 5
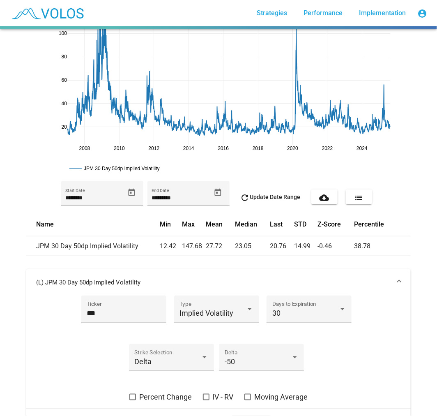
scroll to position [142, 0]
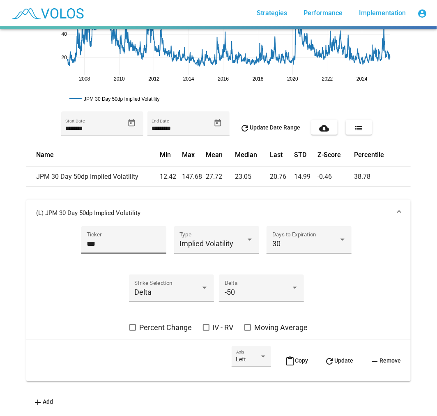
click at [108, 232] on div "*** Ticker" at bounding box center [124, 243] width 74 height 22
click at [105, 239] on input "***" at bounding box center [124, 243] width 74 height 8
click at [347, 347] on button "refresh Update" at bounding box center [339, 360] width 42 height 29
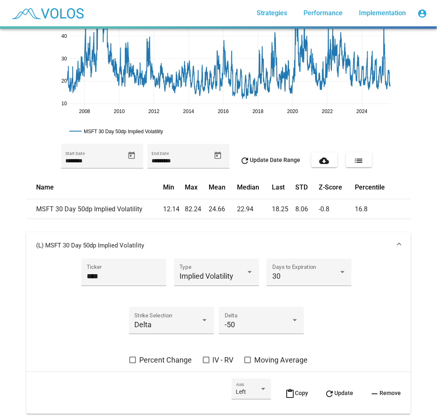
scroll to position [5, 0]
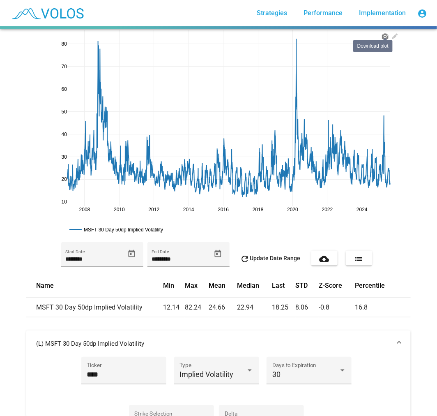
click at [382, 34] on icon at bounding box center [385, 36] width 7 height 7
click at [92, 374] on input "****" at bounding box center [124, 374] width 74 height 8
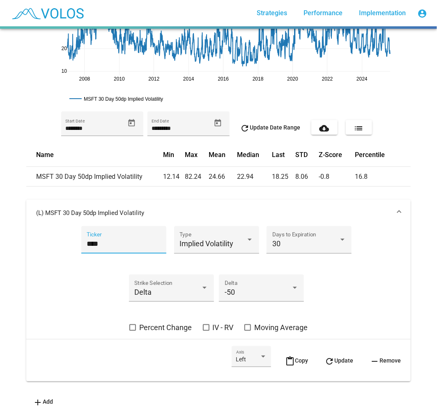
scroll to position [142, 0]
click at [324, 356] on mat-icon "refresh" at bounding box center [329, 361] width 10 height 10
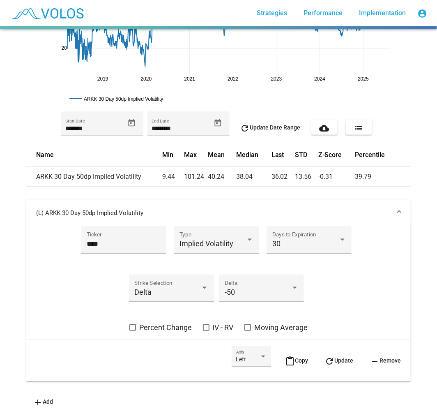
click at [276, 209] on mat-panel-title "(L) ARKK 30 Day 50dp Implied Volatility" at bounding box center [213, 213] width 355 height 8
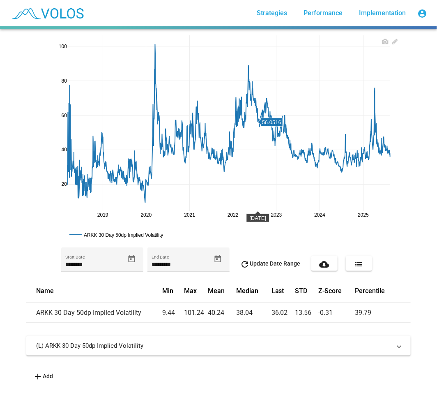
scroll to position [0, 0]
click at [385, 39] on icon at bounding box center [385, 41] width 7 height 7
click at [130, 347] on mat-panel-title "(L) ARKK 30 Day 50dp Implied Volatility" at bounding box center [213, 345] width 355 height 8
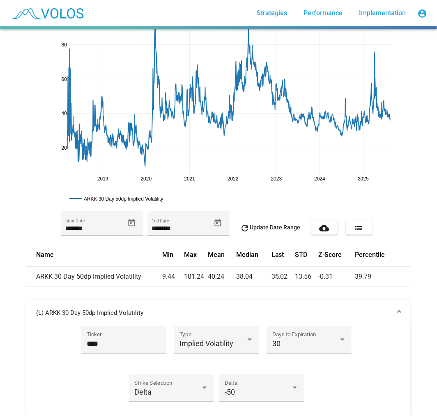
scroll to position [137, 0]
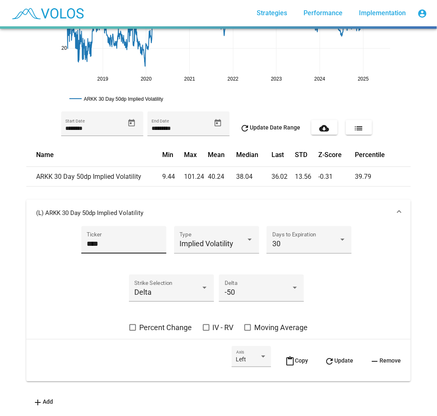
click at [108, 239] on input "****" at bounding box center [124, 243] width 74 height 8
click at [347, 358] on span "refresh Update" at bounding box center [338, 360] width 29 height 7
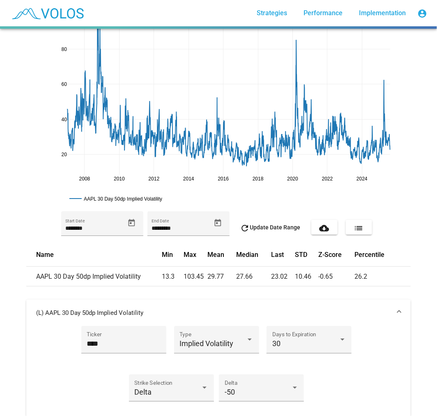
scroll to position [0, 0]
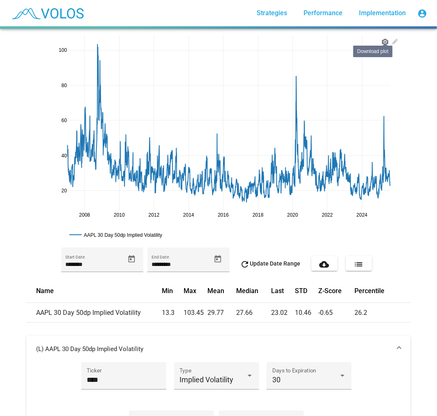
click at [380, 40] on link at bounding box center [385, 39] width 10 height 9
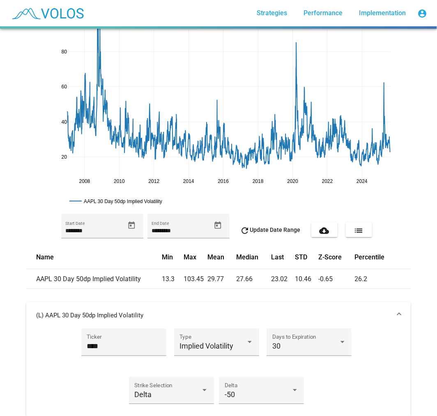
scroll to position [46, 0]
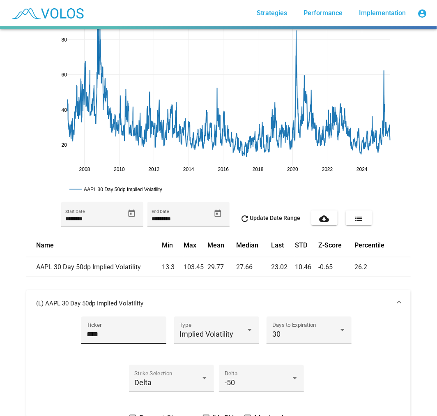
click at [108, 335] on input "****" at bounding box center [124, 334] width 74 height 8
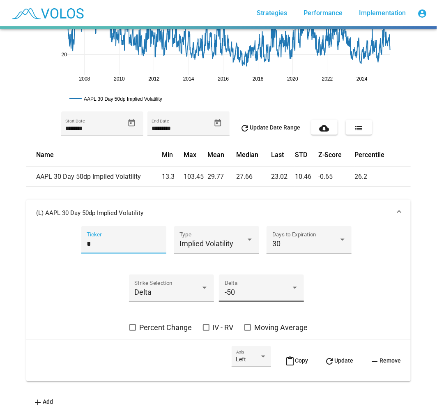
scroll to position [142, 0]
click at [331, 357] on span "refresh Update" at bounding box center [338, 360] width 29 height 7
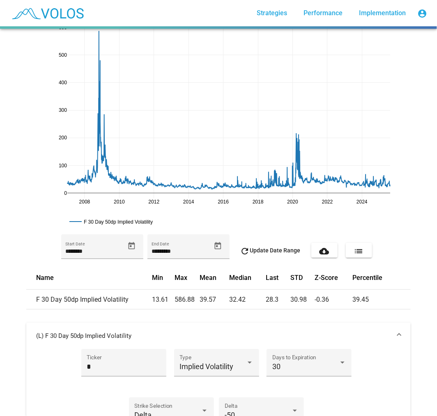
scroll to position [0, 0]
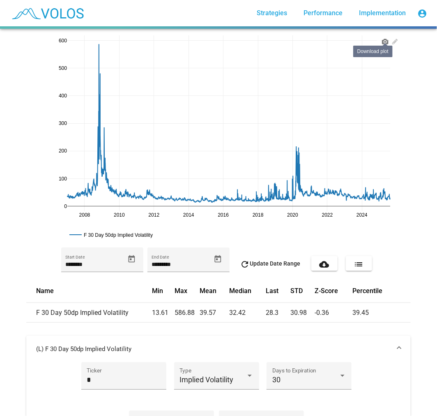
click at [385, 39] on link at bounding box center [385, 39] width 10 height 9
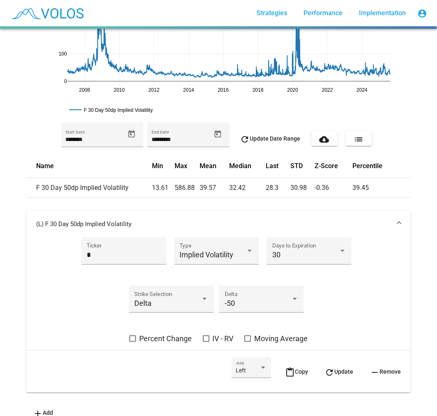
scroll to position [137, 0]
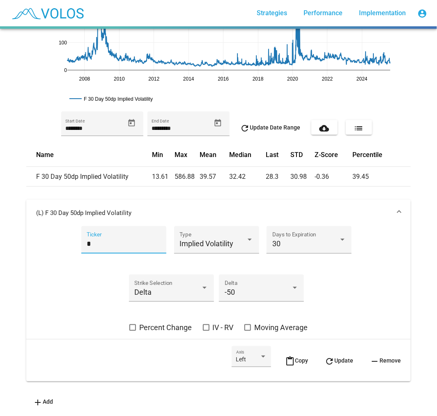
click at [129, 244] on input "*" at bounding box center [124, 243] width 74 height 8
click at [347, 352] on button "refresh Update" at bounding box center [339, 360] width 42 height 29
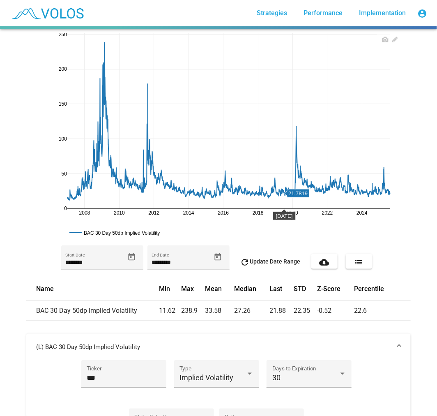
scroll to position [0, 0]
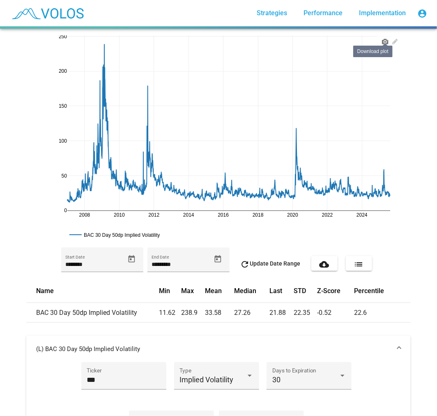
click at [382, 42] on icon at bounding box center [385, 41] width 7 height 5
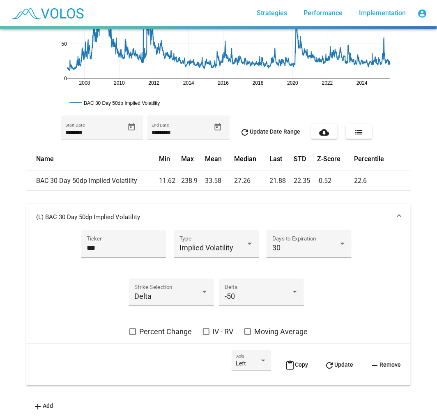
scroll to position [142, 0]
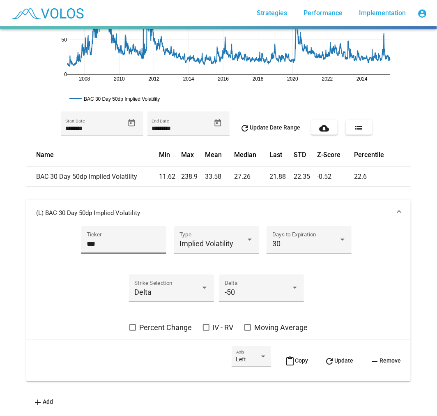
drag, startPoint x: 115, startPoint y: 244, endPoint x: 102, endPoint y: 239, distance: 14.6
click at [113, 244] on div "*** Ticker" at bounding box center [124, 243] width 74 height 22
click at [101, 239] on input "***" at bounding box center [124, 243] width 74 height 8
click at [338, 363] on button "refresh Update" at bounding box center [339, 360] width 42 height 29
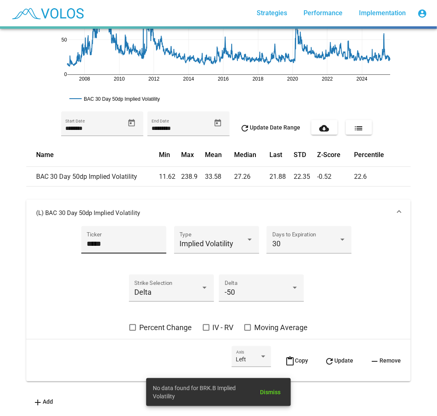
click at [108, 239] on input "*****" at bounding box center [124, 243] width 74 height 8
click at [341, 357] on span "refresh Update" at bounding box center [338, 360] width 29 height 7
click at [124, 239] on input "****" at bounding box center [124, 243] width 74 height 8
type input "*"
click at [340, 347] on button "refresh Update" at bounding box center [339, 360] width 42 height 29
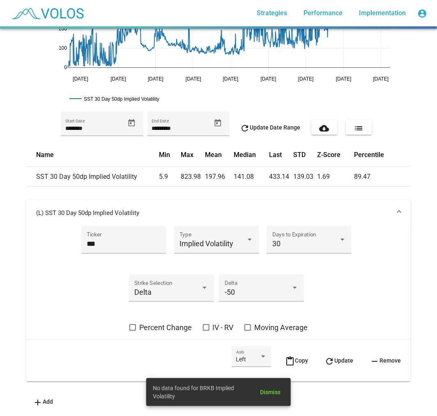
click at [296, 211] on mat-expansion-panel-header "(L) SST 30 Day 50dp Implied Volatility" at bounding box center [218, 213] width 384 height 26
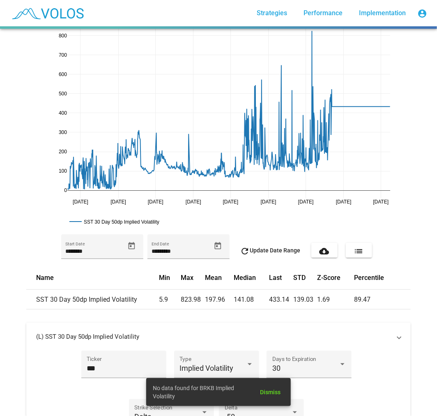
scroll to position [0, 0]
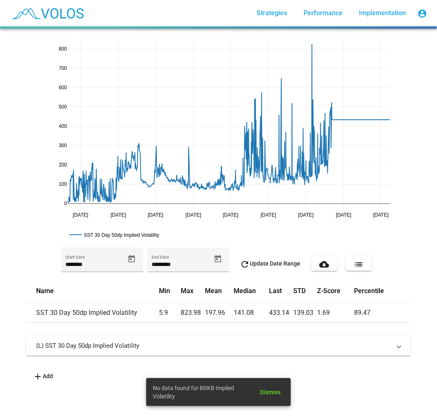
click at [240, 344] on mat-panel-title "(L) SST 30 Day 50dp Implied Volatility" at bounding box center [213, 345] width 355 height 8
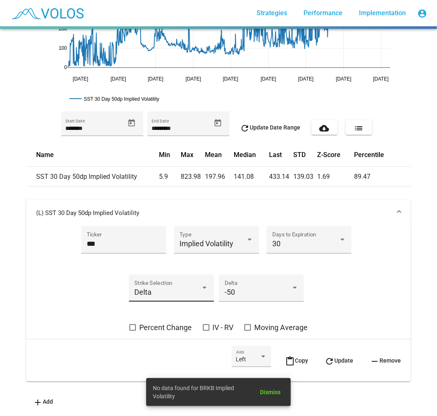
scroll to position [142, 0]
click at [108, 239] on input "***" at bounding box center [124, 243] width 74 height 8
click at [327, 356] on mat-icon "refresh" at bounding box center [329, 361] width 10 height 10
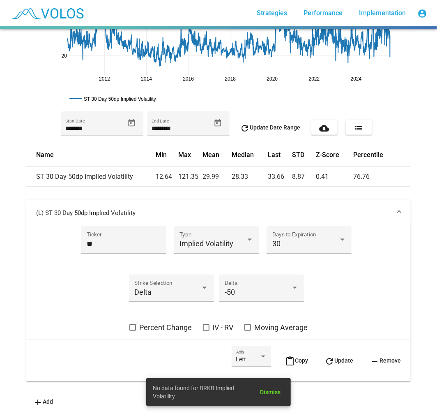
click at [293, 200] on mat-expansion-panel-header "(L) ST 30 Day 50dp Implied Volatility" at bounding box center [218, 213] width 384 height 26
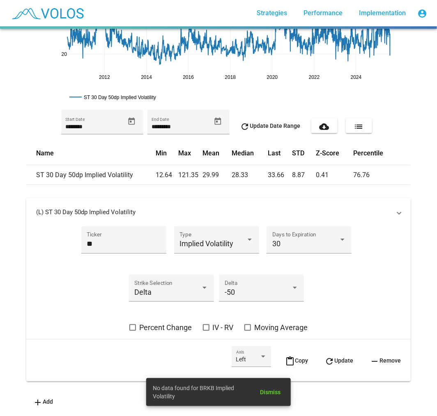
scroll to position [0, 0]
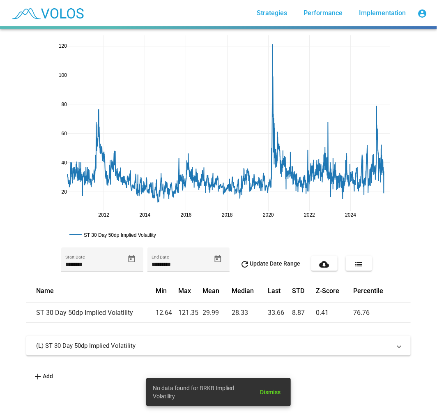
drag, startPoint x: 380, startPoint y: 216, endPoint x: 374, endPoint y: 216, distance: 6.2
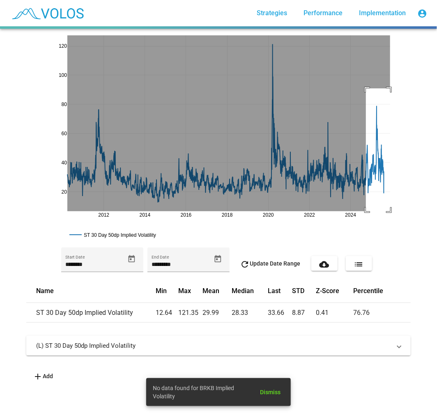
drag, startPoint x: 363, startPoint y: 88, endPoint x: 393, endPoint y: 216, distance: 131.3
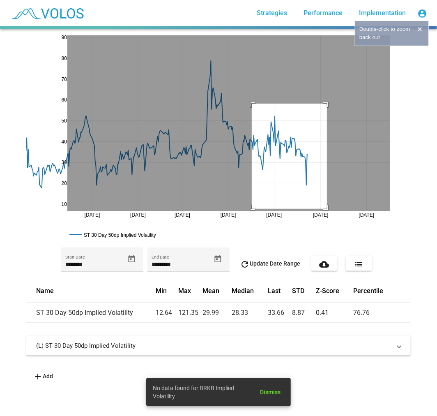
drag, startPoint x: 248, startPoint y: 103, endPoint x: 324, endPoint y: 209, distance: 129.2
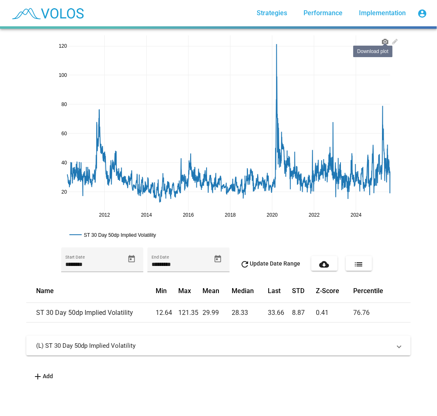
click at [382, 43] on icon at bounding box center [385, 41] width 7 height 7
click at [117, 338] on mat-expansion-panel-header "(L) ST 30 Day 50dp Implied Volatility" at bounding box center [218, 345] width 384 height 20
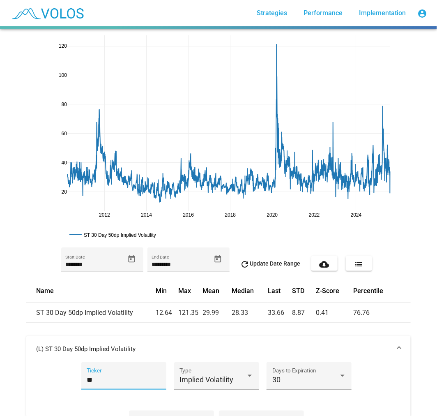
click at [87, 381] on input "**" at bounding box center [124, 379] width 74 height 8
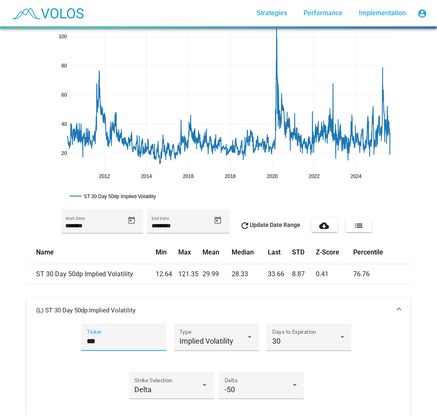
scroll to position [91, 0]
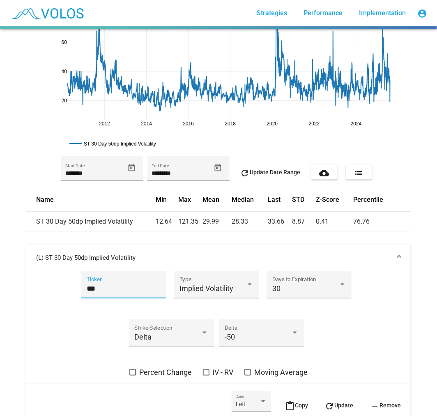
click at [338, 406] on span "refresh Update" at bounding box center [338, 405] width 29 height 7
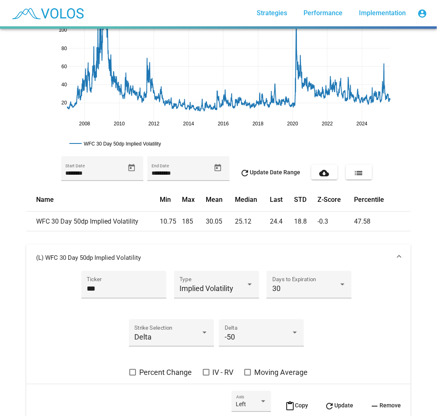
click at [332, 260] on mat-panel-title "(L) WFC 30 Day 50dp Implied Volatility" at bounding box center [213, 257] width 355 height 8
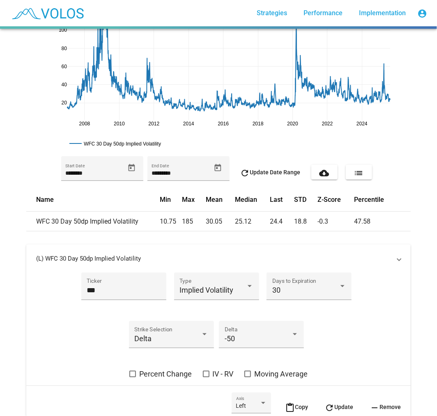
scroll to position [0, 0]
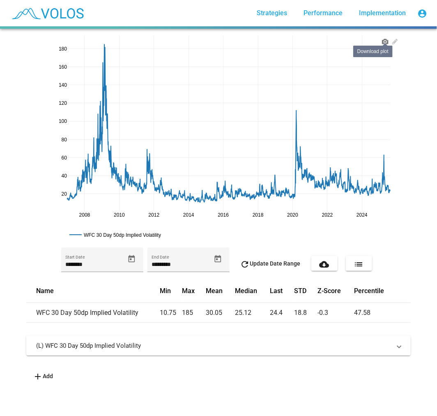
click at [382, 42] on icon at bounding box center [385, 41] width 7 height 7
click at [125, 338] on mat-expansion-panel-header "(L) WFC 30 Day 50dp Implied Volatility" at bounding box center [218, 345] width 384 height 20
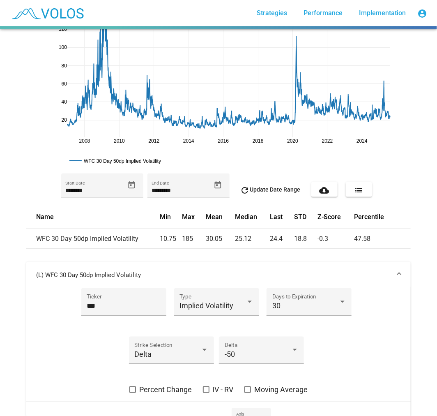
scroll to position [91, 0]
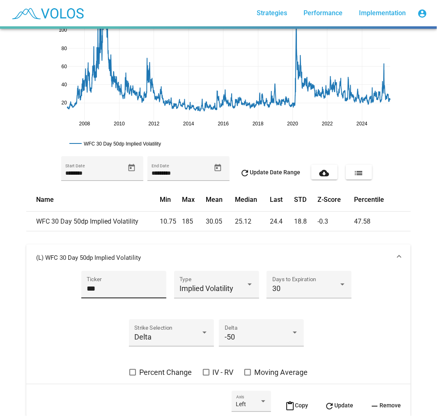
click at [90, 284] on input "***" at bounding box center [124, 288] width 74 height 8
click at [350, 399] on button "refresh Update" at bounding box center [339, 404] width 42 height 29
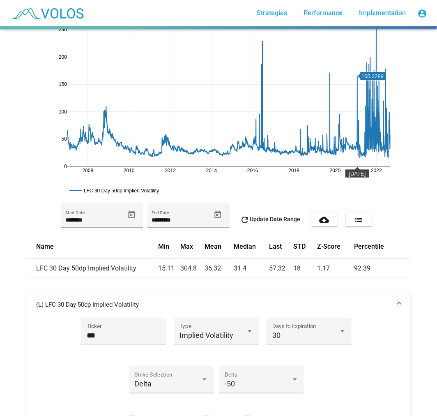
scroll to position [0, 0]
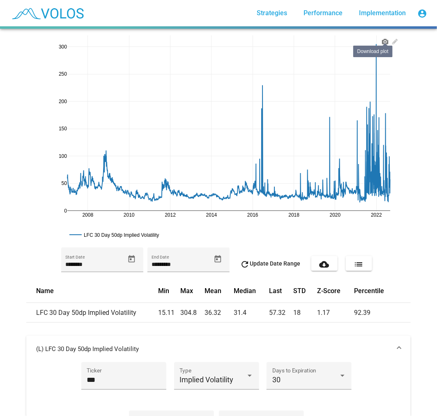
click at [382, 43] on icon at bounding box center [385, 41] width 7 height 5
click at [87, 379] on input "***" at bounding box center [124, 379] width 74 height 8
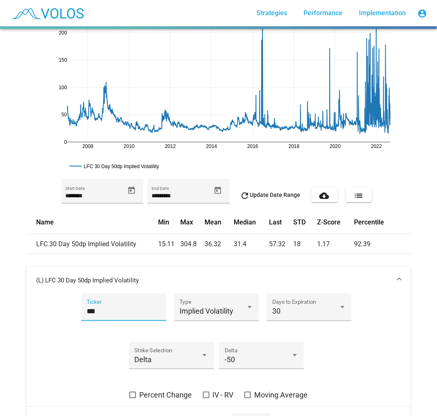
scroll to position [91, 0]
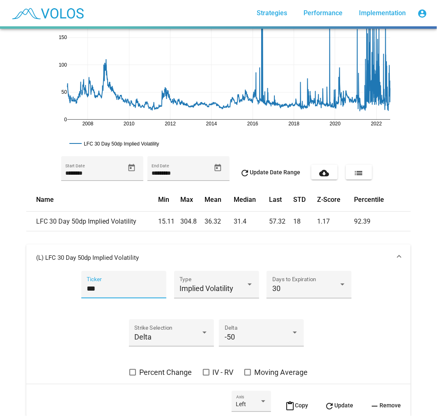
click at [327, 405] on mat-icon "refresh" at bounding box center [329, 406] width 10 height 10
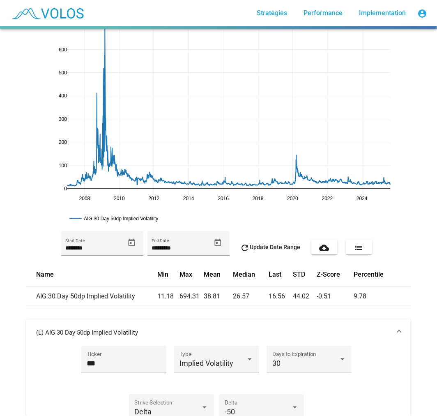
scroll to position [0, 0]
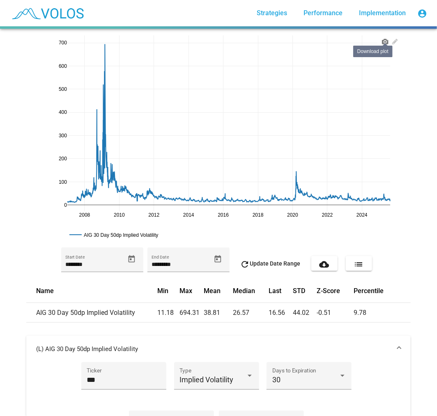
click at [382, 39] on icon at bounding box center [385, 41] width 7 height 5
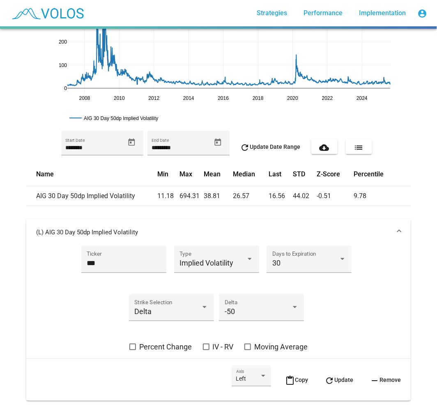
scroll to position [137, 0]
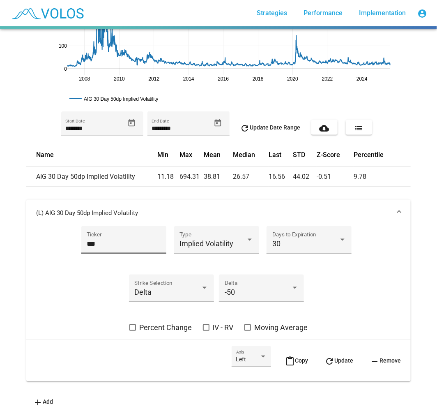
click at [107, 240] on input "***" at bounding box center [124, 243] width 74 height 8
click at [342, 357] on span "refresh Update" at bounding box center [338, 360] width 29 height 7
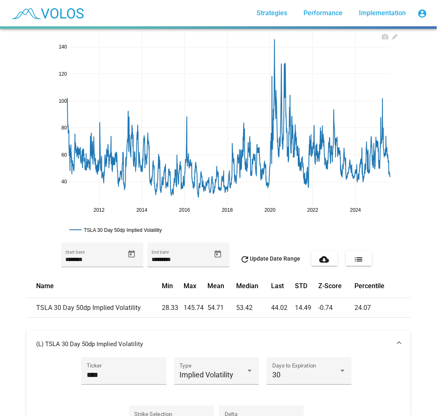
scroll to position [0, 0]
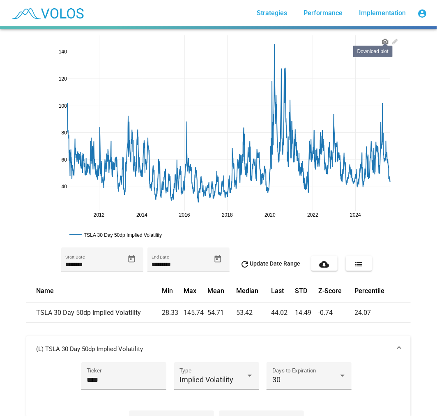
click at [382, 40] on icon at bounding box center [385, 41] width 7 height 5
click at [96, 375] on input "****" at bounding box center [124, 379] width 74 height 8
type input "*"
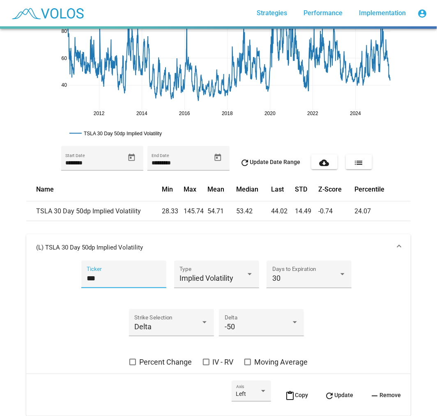
scroll to position [137, 0]
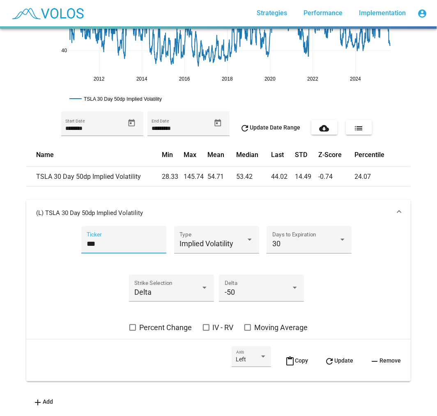
click at [311, 366] on mat-action-row "Left Axis content_paste Copy refresh Update remove Remove" at bounding box center [218, 360] width 384 height 42
click at [326, 359] on mat-icon "refresh" at bounding box center [329, 361] width 10 height 10
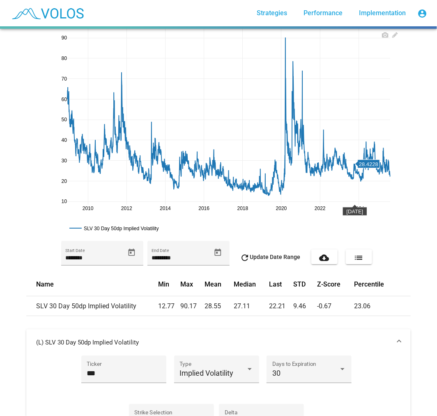
scroll to position [0, 0]
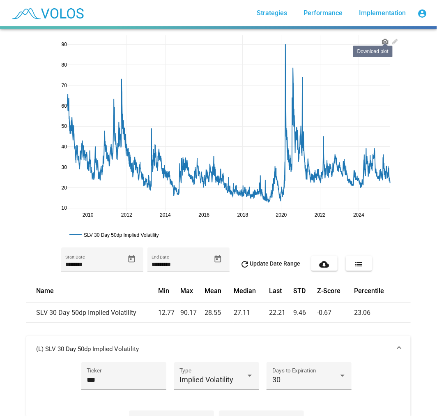
click at [382, 44] on icon at bounding box center [385, 41] width 7 height 5
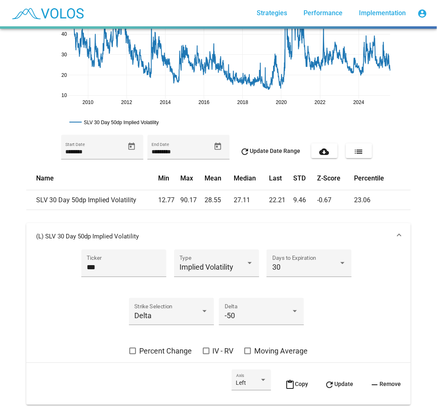
scroll to position [137, 0]
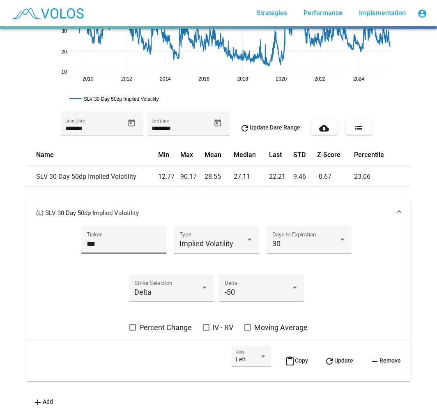
click at [87, 241] on input "***" at bounding box center [124, 243] width 74 height 8
type input "***"
click at [327, 356] on mat-icon "refresh" at bounding box center [329, 361] width 10 height 10
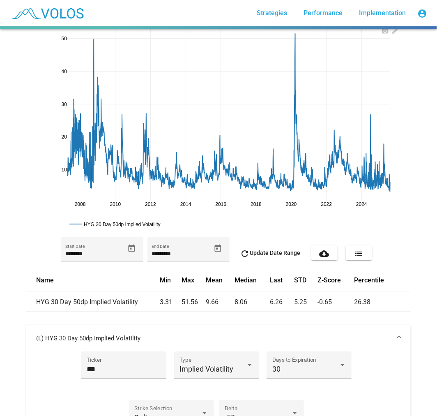
scroll to position [5, 0]
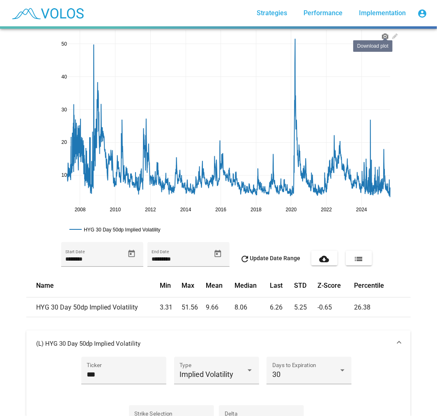
click at [382, 30] on link at bounding box center [385, 34] width 10 height 9
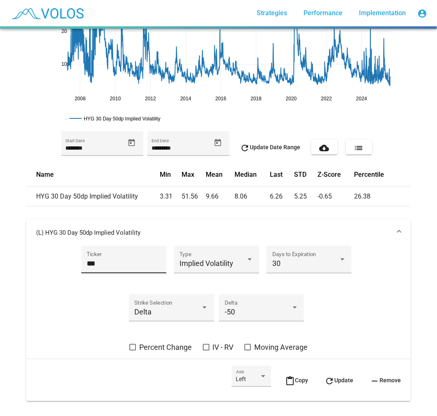
scroll to position [142, 0]
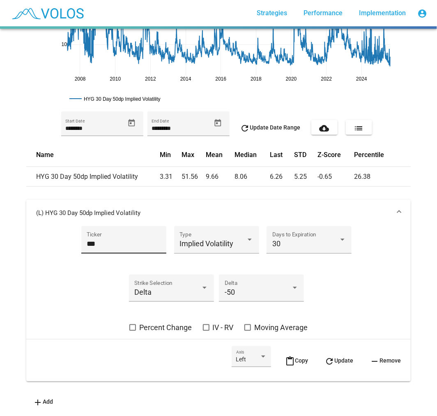
click at [91, 239] on input "***" at bounding box center [124, 243] width 74 height 8
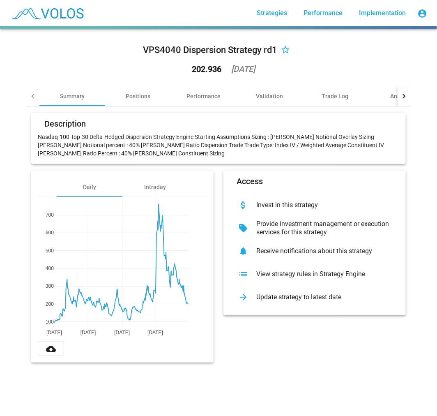
click at [330, 62] on div "VPS4040 Dispersion Strategy rd1 star_border 202.936 2025-06-30" at bounding box center [218, 60] width 384 height 51
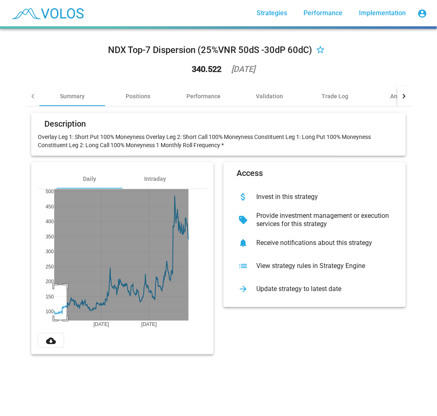
drag, startPoint x: 63, startPoint y: 285, endPoint x: 30, endPoint y: 322, distance: 50.3
drag, startPoint x: 175, startPoint y: 246, endPoint x: 198, endPoint y: 218, distance: 37.3
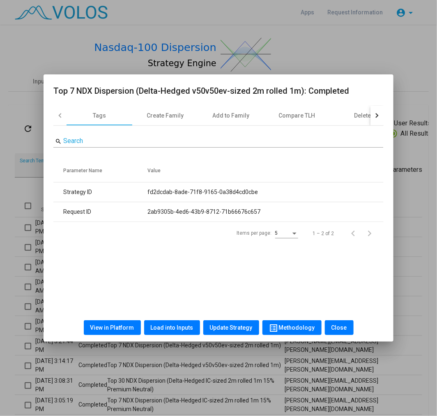
scroll to position [7, 0]
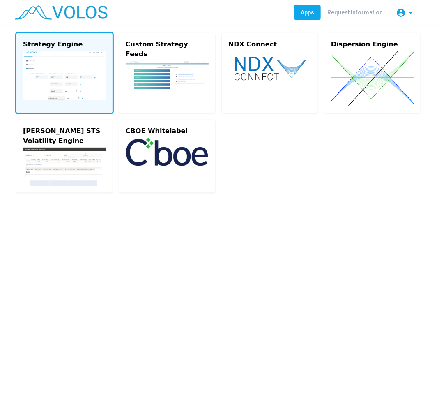
click at [90, 78] on img at bounding box center [64, 75] width 83 height 49
